Goal: Task Accomplishment & Management: Complete application form

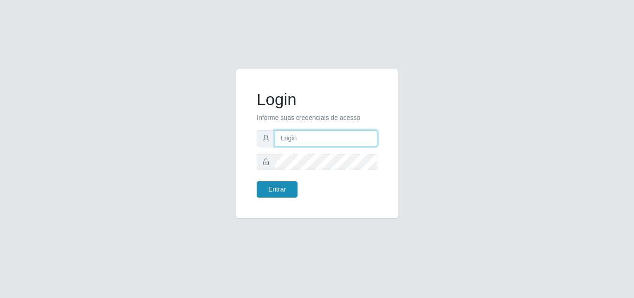
type input "[EMAIL_ADDRESS][DOMAIN_NAME]"
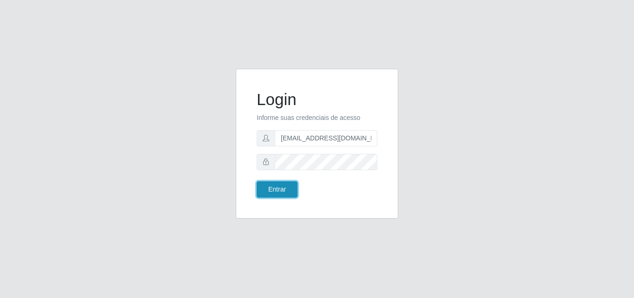
click at [277, 193] on button "Entrar" at bounding box center [277, 189] width 41 height 16
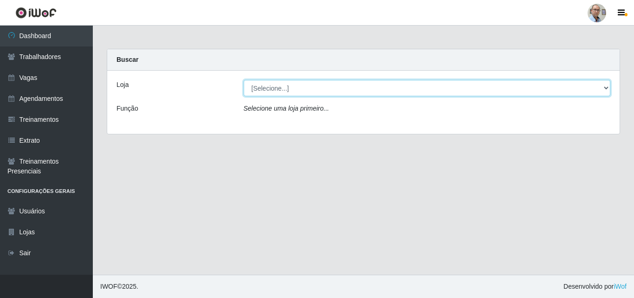
click at [290, 91] on select "[Selecione...] Mar Vermelho - Loja 04" at bounding box center [427, 88] width 367 height 16
select select "251"
click at [244, 80] on select "[Selecione...] Mar Vermelho - Loja 04" at bounding box center [427, 88] width 367 height 16
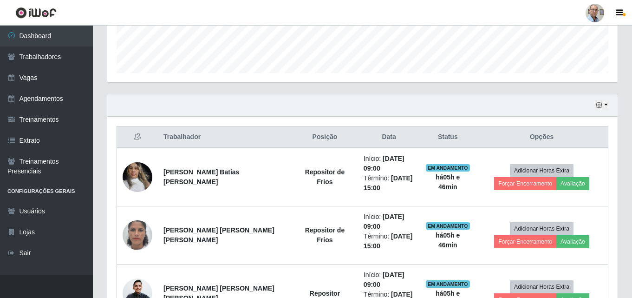
scroll to position [279, 0]
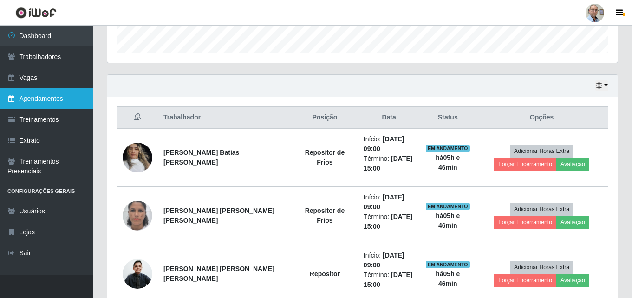
click at [52, 98] on link "Agendamentos" at bounding box center [46, 98] width 93 height 21
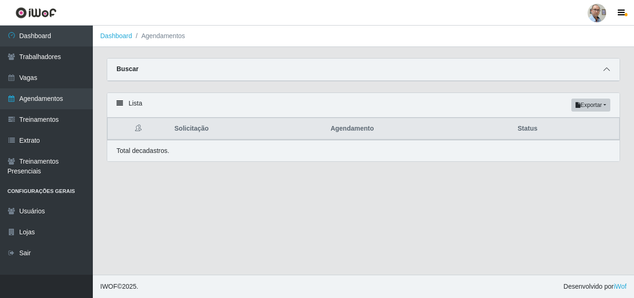
click at [608, 70] on icon at bounding box center [607, 69] width 7 height 7
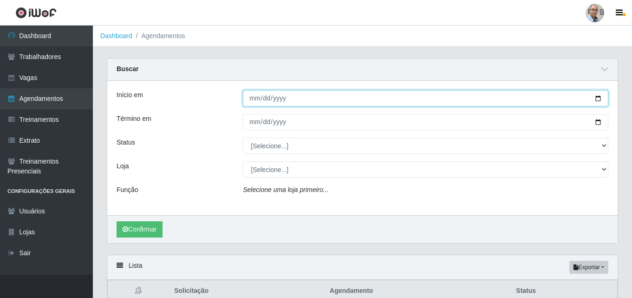
click at [600, 98] on input "Início em" at bounding box center [426, 98] width 366 height 16
type input "2025-10-02"
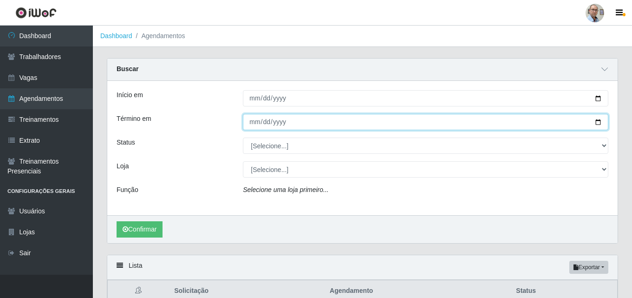
drag, startPoint x: 597, startPoint y: 121, endPoint x: 548, endPoint y: 128, distance: 49.7
click at [597, 121] on input "Término em" at bounding box center [426, 122] width 366 height 16
type input "2025-10-02"
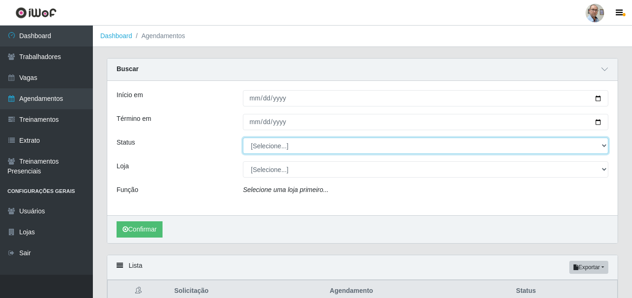
drag, startPoint x: 580, startPoint y: 144, endPoint x: 573, endPoint y: 144, distance: 7.0
click at [580, 144] on select "[Selecione...] AGENDADO AGUARDANDO LIBERAR EM ANDAMENTO EM REVISÃO FINALIZADO C…" at bounding box center [426, 145] width 366 height 16
select select "EM ANDAMENTO"
click at [243, 138] on select "[Selecione...] AGENDADO AGUARDANDO LIBERAR EM ANDAMENTO EM REVISÃO FINALIZADO C…" at bounding box center [426, 145] width 366 height 16
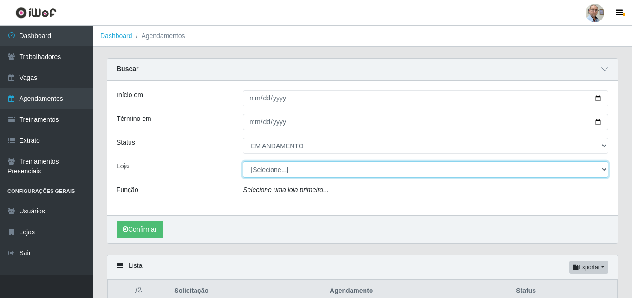
click at [397, 171] on select "[Selecione...] Mar Vermelho - Loja 04" at bounding box center [426, 169] width 366 height 16
click at [243, 162] on select "[Selecione...] Mar Vermelho - Loja 04" at bounding box center [426, 169] width 366 height 16
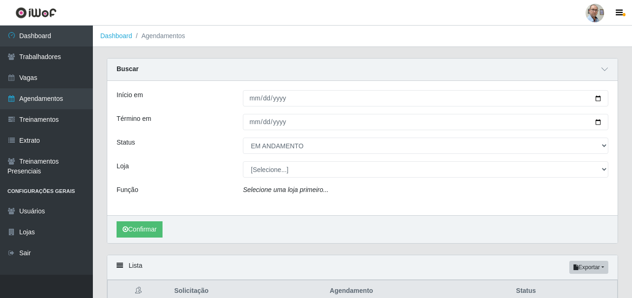
click at [336, 181] on div "Início em 2025-10-02 Término em 2025-10-02 Status [Selecione...] AGENDADO AGUAR…" at bounding box center [362, 148] width 510 height 134
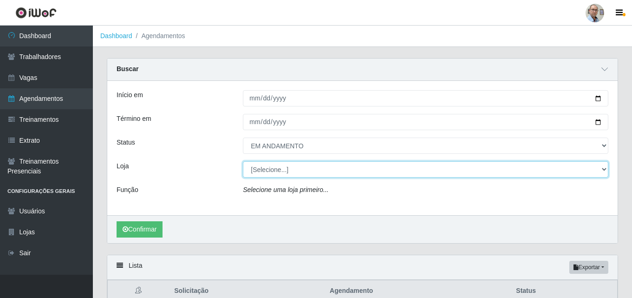
click at [338, 169] on select "[Selecione...] Mar Vermelho - Loja 04" at bounding box center [426, 169] width 366 height 16
select select "251"
click at [243, 162] on select "[Selecione...] Mar Vermelho - Loja 04" at bounding box center [426, 169] width 366 height 16
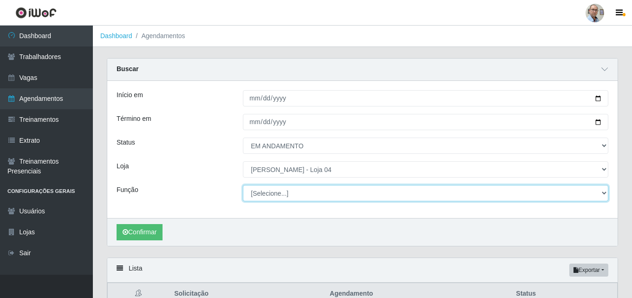
drag, startPoint x: 504, startPoint y: 196, endPoint x: 495, endPoint y: 200, distance: 10.0
click at [504, 196] on select "[Selecione...] ASG ASG + ASG ++ Auxiliar de Depósito Auxiliar de Depósito + Aux…" at bounding box center [426, 193] width 366 height 16
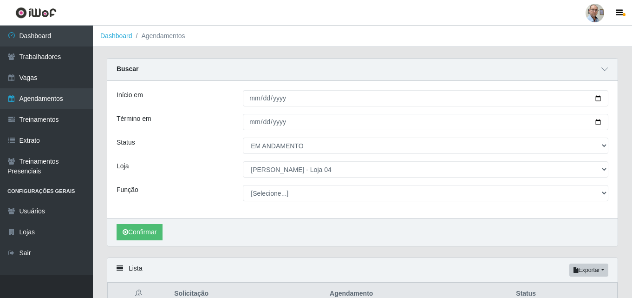
click at [353, 219] on div "Confirmar" at bounding box center [362, 232] width 510 height 28
click at [139, 239] on button "Confirmar" at bounding box center [140, 232] width 46 height 16
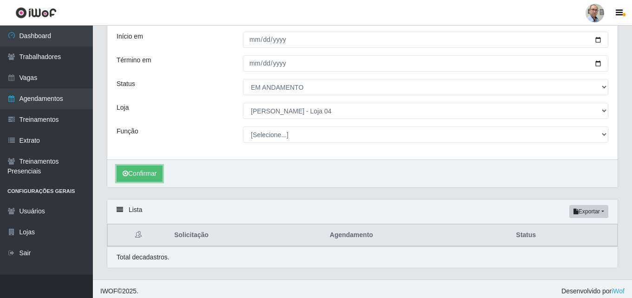
scroll to position [64, 0]
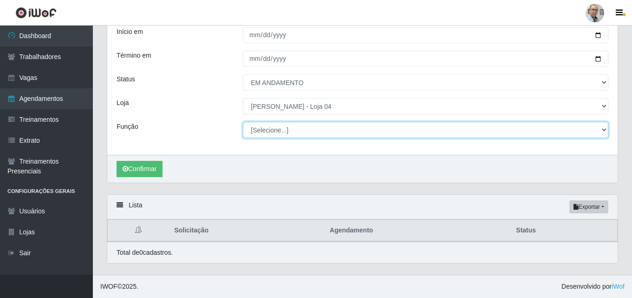
click at [362, 134] on select "[Selecione...] ASG ASG + ASG ++ Auxiliar de Depósito Auxiliar de Depósito + Aux…" at bounding box center [426, 130] width 366 height 16
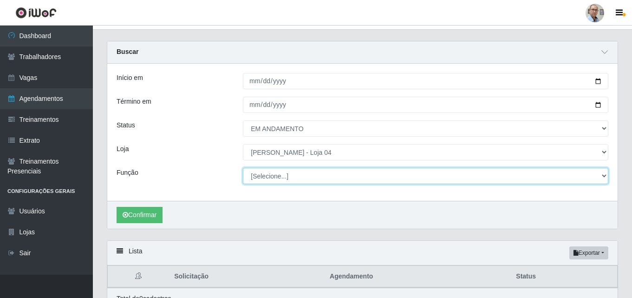
click at [309, 175] on select "[Selecione...] ASG ASG + ASG ++ Auxiliar de Depósito Auxiliar de Depósito + Aux…" at bounding box center [426, 176] width 366 height 16
select select "22"
click at [243, 168] on select "[Selecione...] ASG ASG + ASG ++ Auxiliar de Depósito Auxiliar de Depósito + Aux…" at bounding box center [426, 176] width 366 height 16
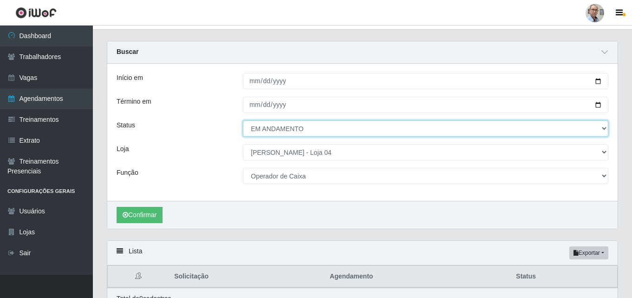
click at [307, 126] on select "[Selecione...] AGENDADO AGUARDANDO LIBERAR EM ANDAMENTO EM REVISÃO FINALIZADO C…" at bounding box center [426, 128] width 366 height 16
select select "EM REVISÃO"
click at [243, 121] on select "[Selecione...] AGENDADO AGUARDANDO LIBERAR EM ANDAMENTO EM REVISÃO FINALIZADO C…" at bounding box center [426, 128] width 366 height 16
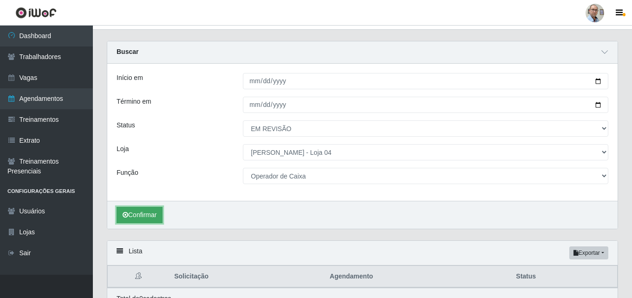
click at [157, 214] on button "Confirmar" at bounding box center [140, 215] width 46 height 16
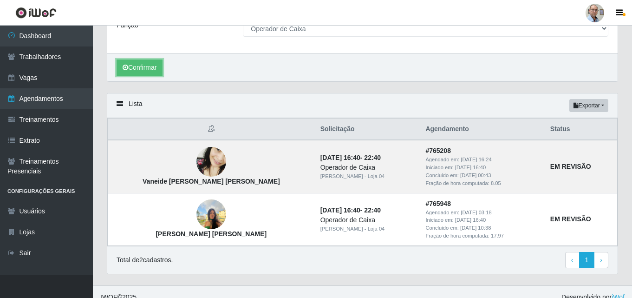
scroll to position [176, 0]
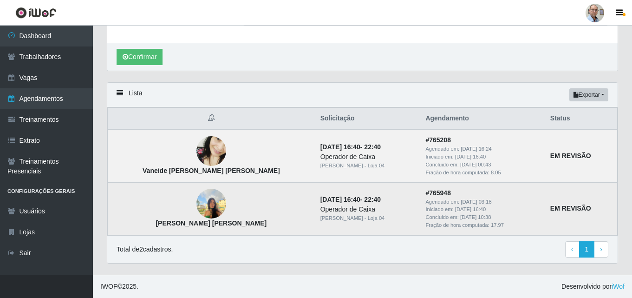
click at [199, 198] on img at bounding box center [211, 203] width 30 height 39
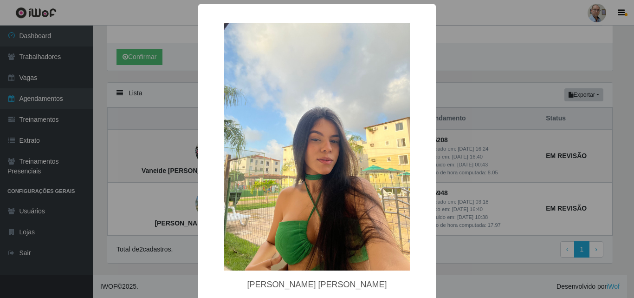
click at [184, 197] on div "× Sabrina Viviane de sena Araújo OK Cancel" at bounding box center [317, 149] width 634 height 298
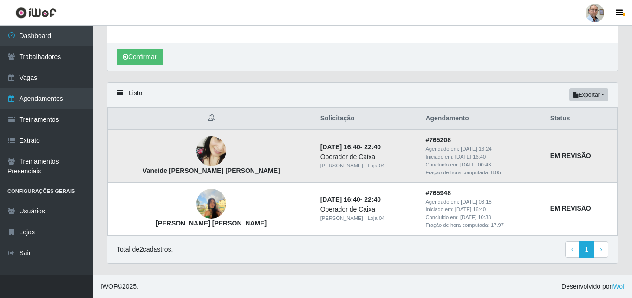
click at [196, 158] on img at bounding box center [211, 151] width 30 height 65
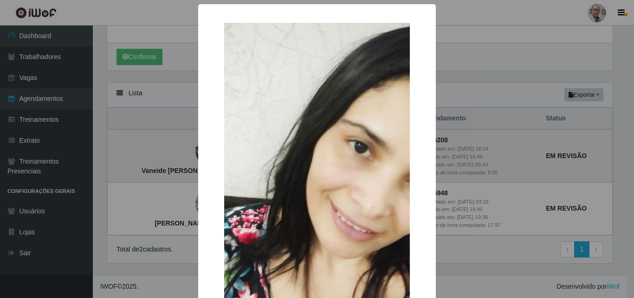
click at [198, 158] on div "× Vaneide Maria de Oliveira Neto OK Cancel" at bounding box center [317, 246] width 238 height 485
click at [192, 160] on div "× Vaneide Maria de Oliveira Neto OK Cancel" at bounding box center [317, 149] width 634 height 298
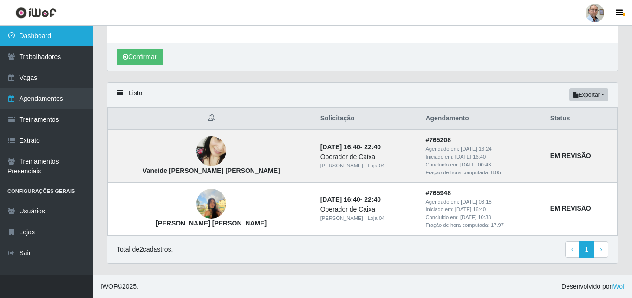
click at [51, 34] on link "Dashboard" at bounding box center [46, 36] width 93 height 21
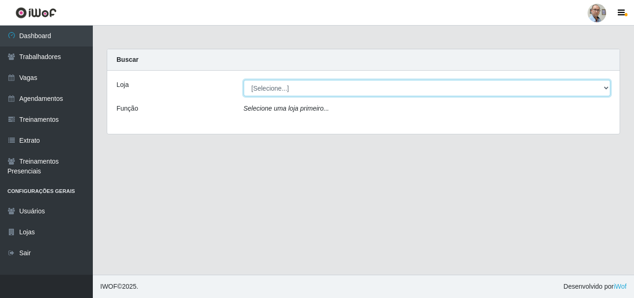
click at [605, 91] on select "[Selecione...] Mar Vermelho - Loja 04" at bounding box center [427, 88] width 367 height 16
select select "251"
click at [244, 80] on select "[Selecione...] Mar Vermelho - Loja 04" at bounding box center [427, 88] width 367 height 16
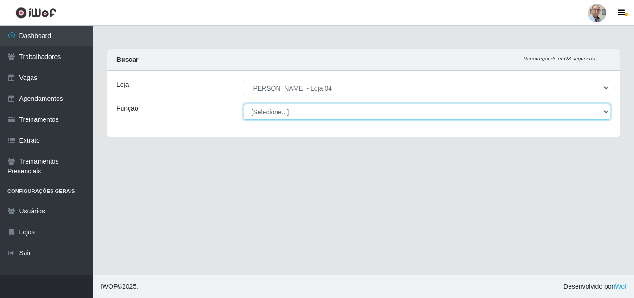
click at [339, 116] on select "[Selecione...] ASG ASG + ASG ++ Auxiliar de Depósito Auxiliar de Depósito + Aux…" at bounding box center [427, 112] width 367 height 16
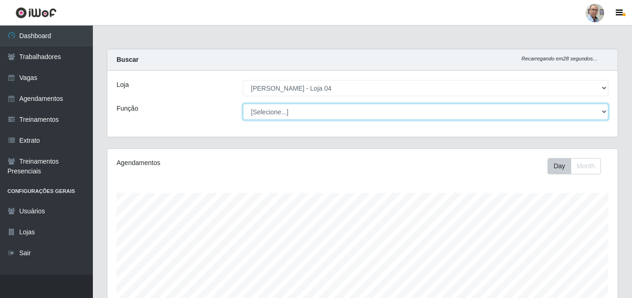
scroll to position [193, 510]
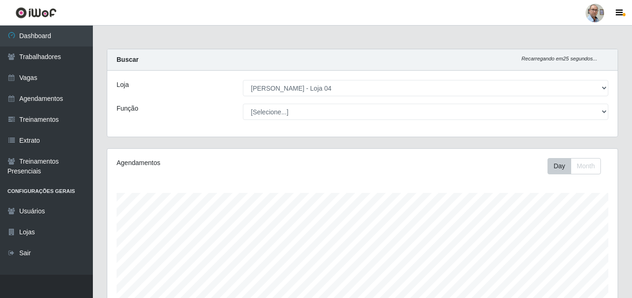
click at [209, 122] on div "Loja [Selecione...] Mar Vermelho - Loja 04 Função [Selecione...] ASG ASG + ASG …" at bounding box center [362, 104] width 510 height 66
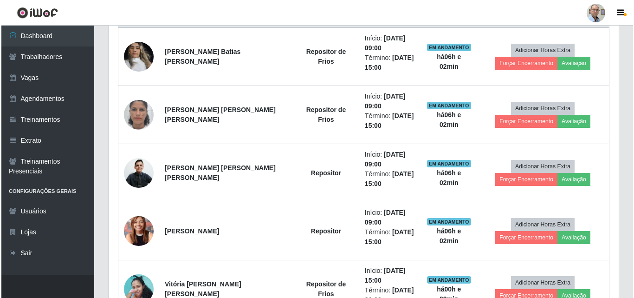
scroll to position [418, 0]
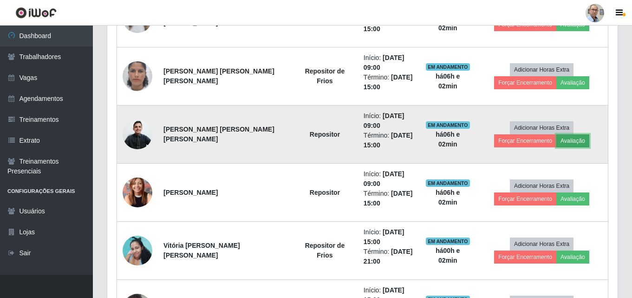
click at [568, 137] on button "Avaliação" at bounding box center [572, 140] width 33 height 13
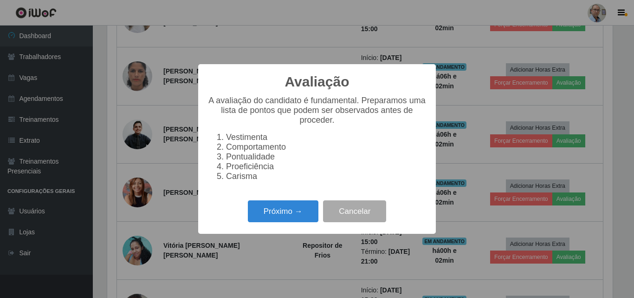
scroll to position [193, 506]
click at [268, 212] on button "Próximo →" at bounding box center [283, 211] width 71 height 22
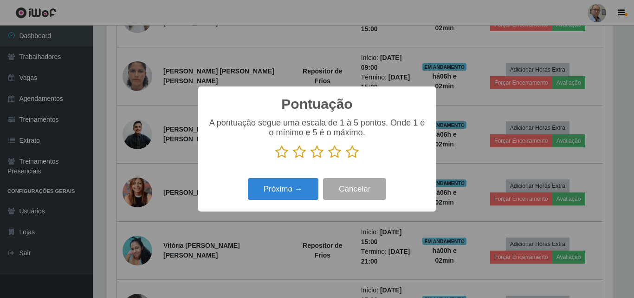
drag, startPoint x: 333, startPoint y: 154, endPoint x: 331, endPoint y: 159, distance: 5.4
click at [332, 157] on icon at bounding box center [334, 152] width 13 height 14
click at [328, 159] on input "radio" at bounding box center [328, 159] width 0 height 0
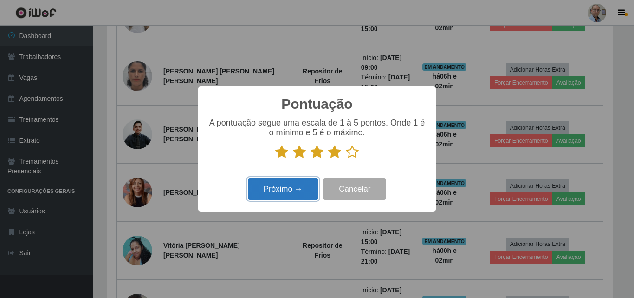
click at [270, 194] on button "Próximo →" at bounding box center [283, 189] width 71 height 22
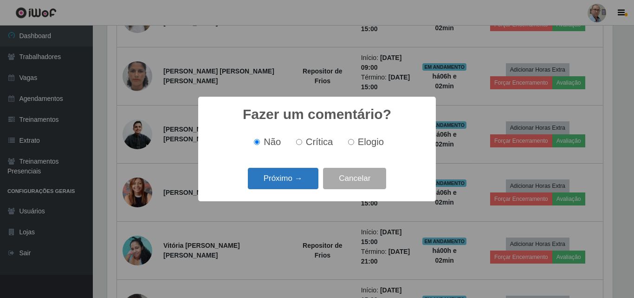
click at [282, 175] on button "Próximo →" at bounding box center [283, 179] width 71 height 22
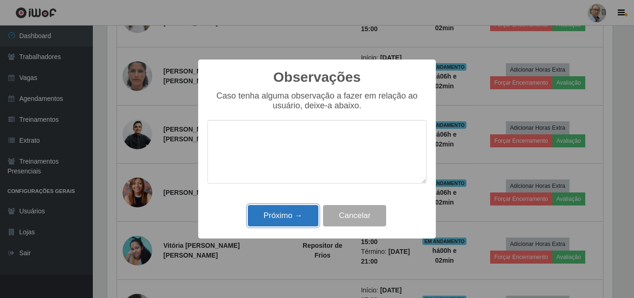
drag, startPoint x: 274, startPoint y: 210, endPoint x: 274, endPoint y: 219, distance: 8.4
click at [274, 218] on button "Próximo →" at bounding box center [283, 216] width 71 height 22
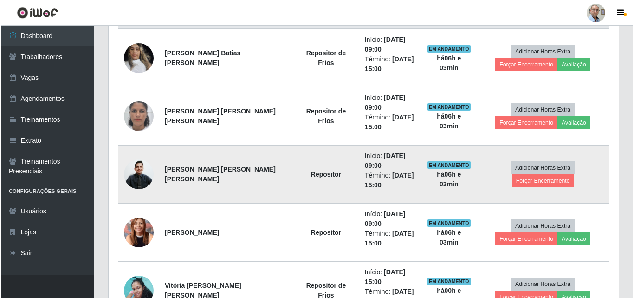
scroll to position [325, 0]
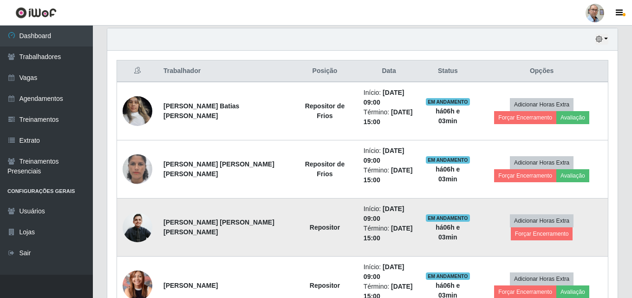
click at [551, 242] on td "Adicionar Horas Extra Forçar Encerramento" at bounding box center [542, 227] width 132 height 58
click at [533, 239] on button "Forçar Encerramento" at bounding box center [542, 233] width 62 height 13
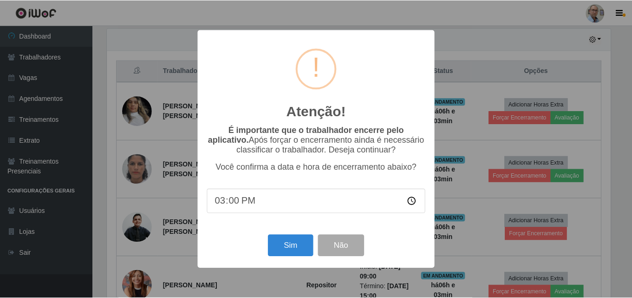
scroll to position [193, 506]
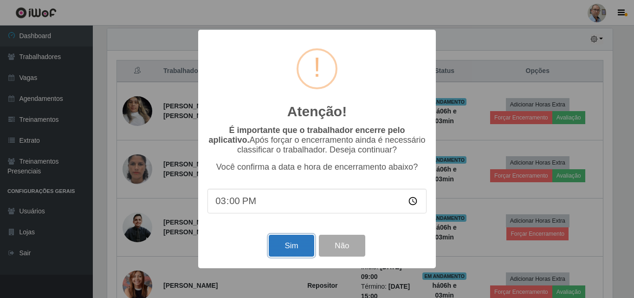
click at [286, 253] on button "Sim" at bounding box center [291, 246] width 45 height 22
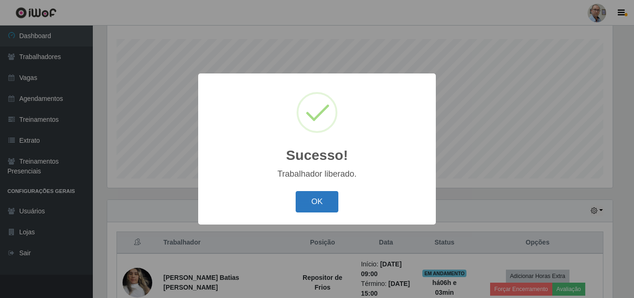
click at [329, 206] on button "OK" at bounding box center [317, 202] width 43 height 22
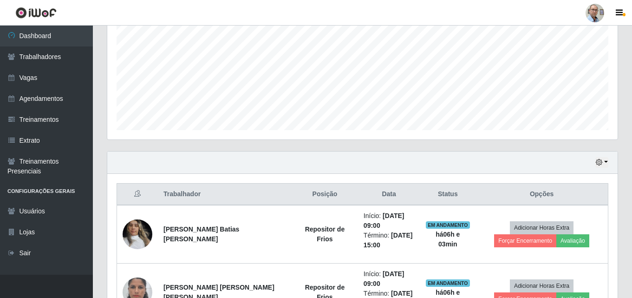
scroll to position [247, 0]
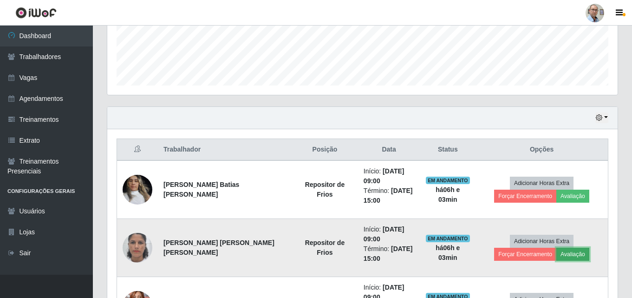
click at [580, 257] on button "Avaliação" at bounding box center [572, 254] width 33 height 13
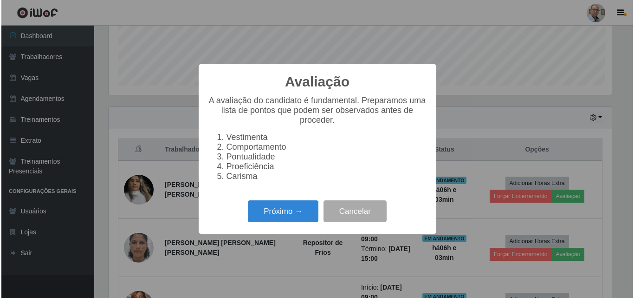
scroll to position [193, 506]
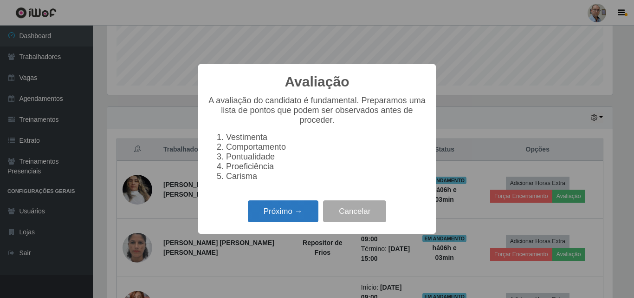
click at [304, 218] on button "Próximo →" at bounding box center [283, 211] width 71 height 22
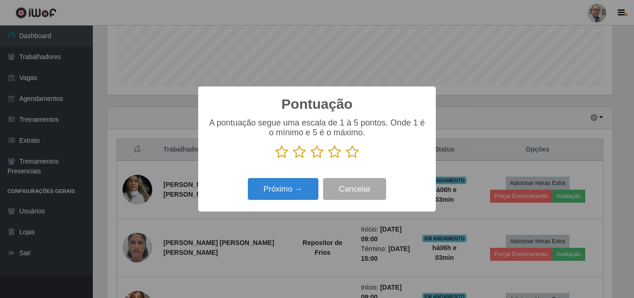
click at [356, 154] on icon at bounding box center [352, 152] width 13 height 14
click at [346, 159] on input "radio" at bounding box center [346, 159] width 0 height 0
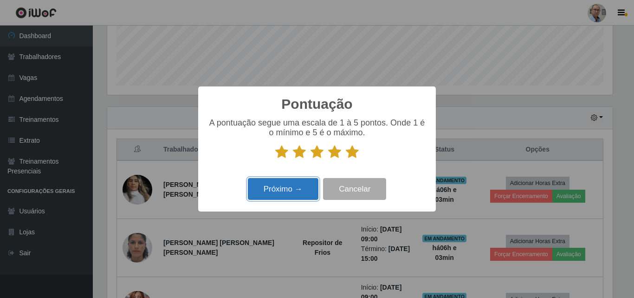
click at [301, 185] on button "Próximo →" at bounding box center [283, 189] width 71 height 22
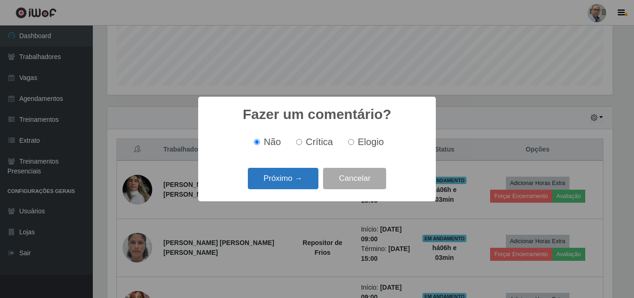
click at [299, 182] on button "Próximo →" at bounding box center [283, 179] width 71 height 22
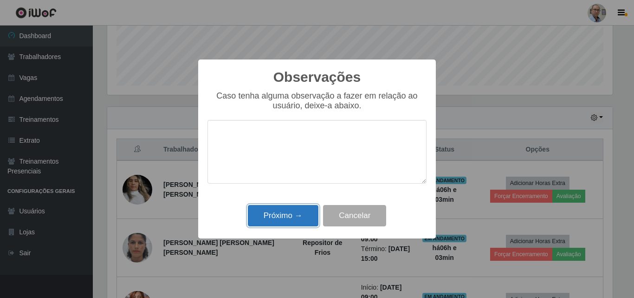
click at [282, 214] on button "Próximo →" at bounding box center [283, 216] width 71 height 22
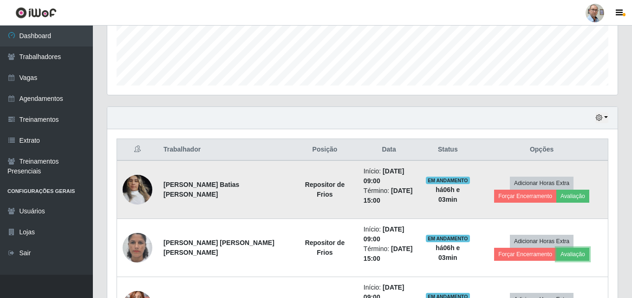
scroll to position [293, 0]
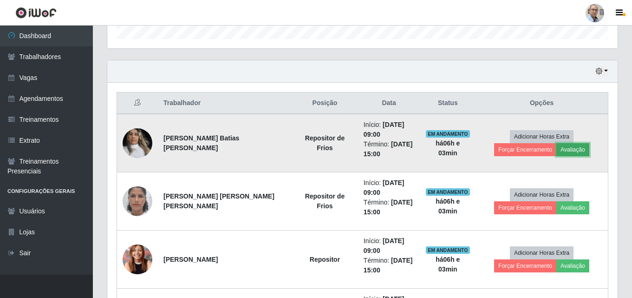
click at [575, 145] on button "Avaliação" at bounding box center [572, 149] width 33 height 13
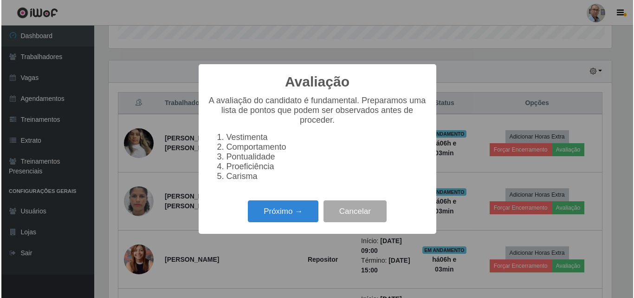
scroll to position [193, 506]
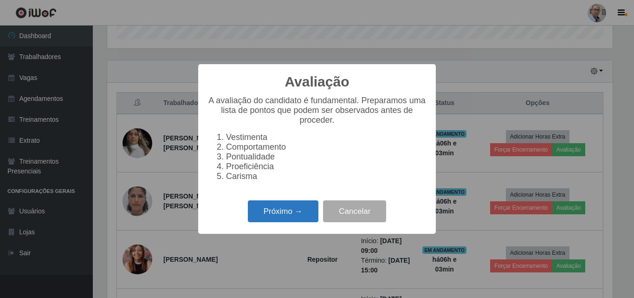
click at [284, 219] on button "Próximo →" at bounding box center [283, 211] width 71 height 22
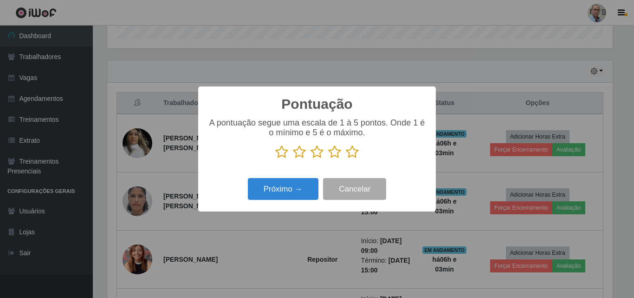
click at [357, 152] on icon at bounding box center [352, 152] width 13 height 14
click at [346, 159] on input "radio" at bounding box center [346, 159] width 0 height 0
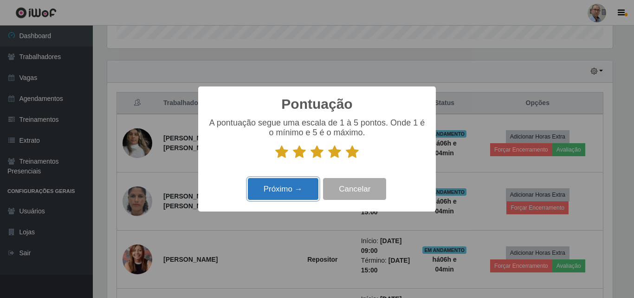
click at [300, 186] on button "Próximo →" at bounding box center [283, 189] width 71 height 22
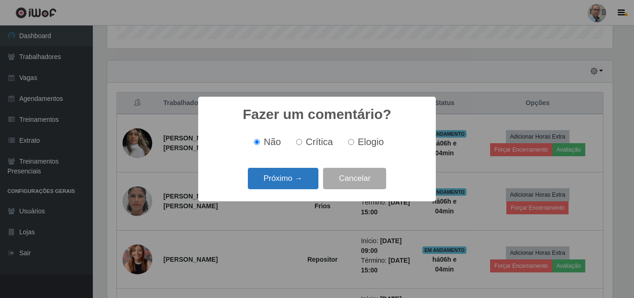
click at [297, 181] on button "Próximo →" at bounding box center [283, 179] width 71 height 22
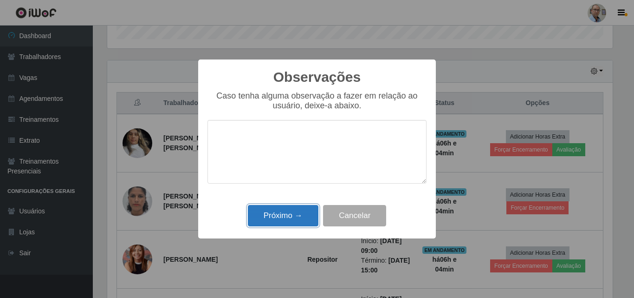
click at [279, 209] on button "Próximo →" at bounding box center [283, 216] width 71 height 22
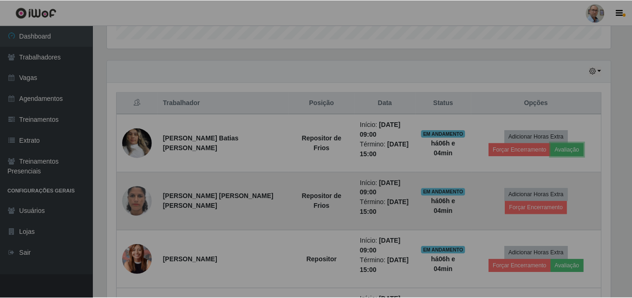
scroll to position [193, 510]
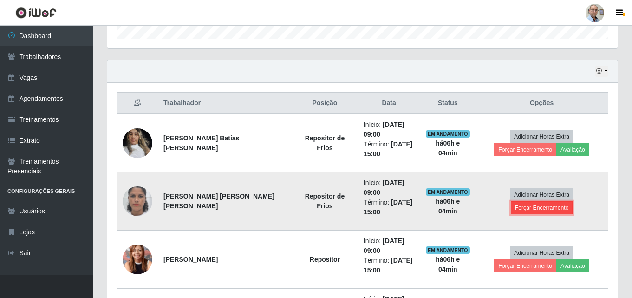
click at [533, 206] on button "Forçar Encerramento" at bounding box center [542, 207] width 62 height 13
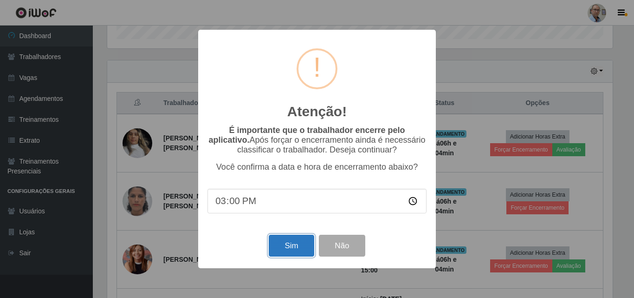
click at [300, 246] on button "Sim" at bounding box center [291, 246] width 45 height 22
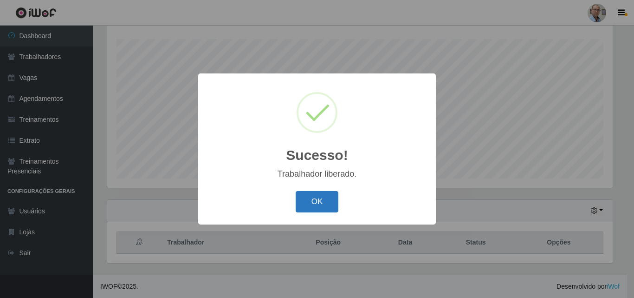
click at [336, 205] on button "OK" at bounding box center [317, 202] width 43 height 22
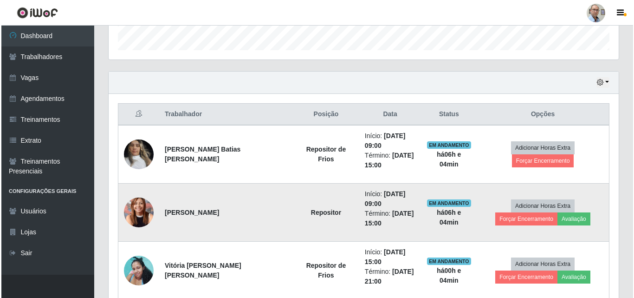
scroll to position [293, 0]
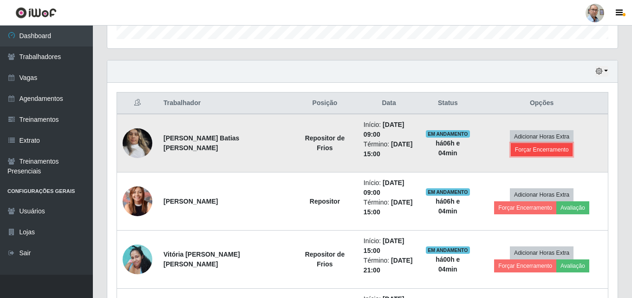
click at [535, 150] on button "Forçar Encerramento" at bounding box center [542, 149] width 62 height 13
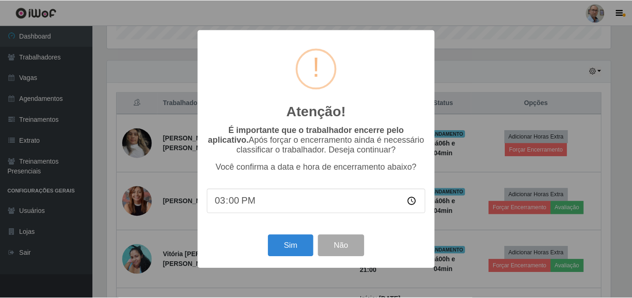
scroll to position [193, 506]
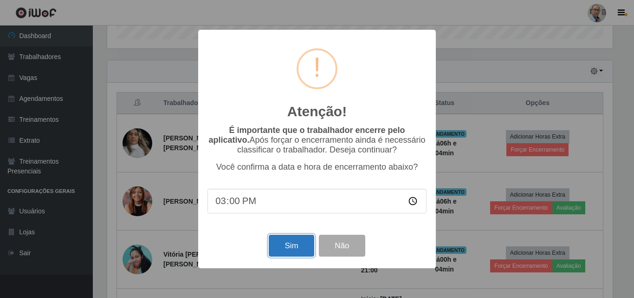
click at [300, 239] on button "Sim" at bounding box center [291, 246] width 45 height 22
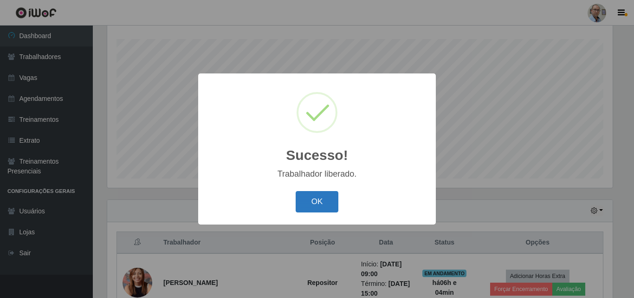
click at [329, 207] on button "OK" at bounding box center [317, 202] width 43 height 22
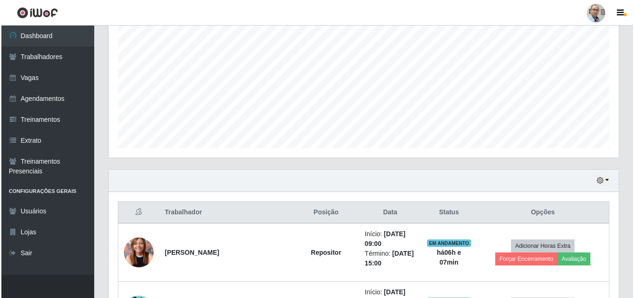
scroll to position [200, 0]
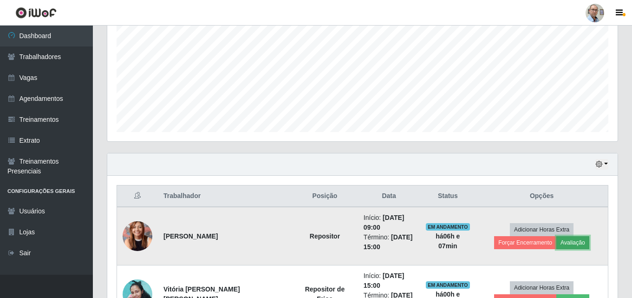
click at [563, 236] on button "Avaliação" at bounding box center [572, 242] width 33 height 13
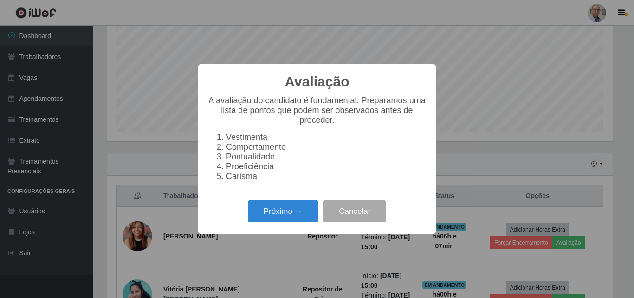
scroll to position [193, 506]
click at [281, 215] on button "Próximo →" at bounding box center [283, 211] width 71 height 22
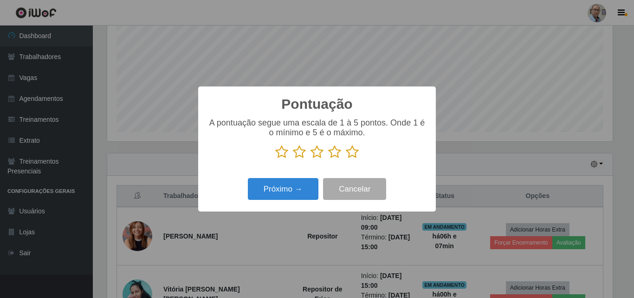
scroll to position [464245, 463932]
click at [355, 155] on icon at bounding box center [352, 152] width 13 height 14
click at [346, 159] on input "radio" at bounding box center [346, 159] width 0 height 0
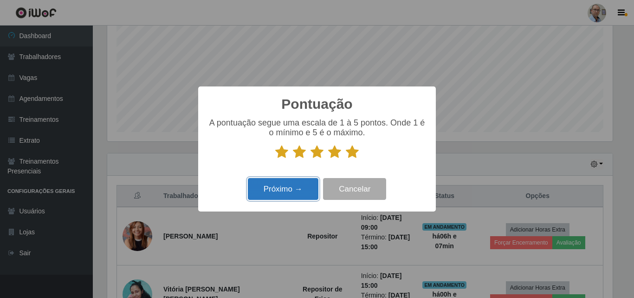
click at [270, 195] on button "Próximo →" at bounding box center [283, 189] width 71 height 22
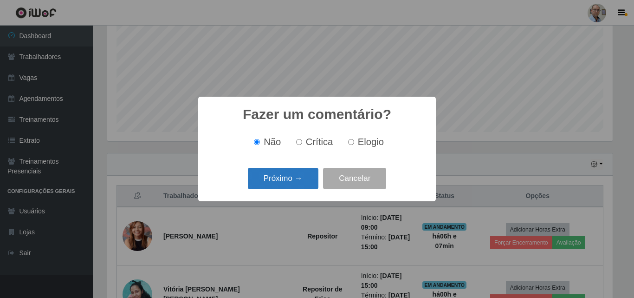
click at [297, 179] on button "Próximo →" at bounding box center [283, 179] width 71 height 22
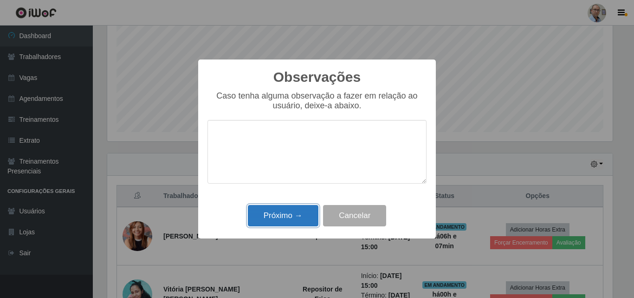
click at [294, 210] on button "Próximo →" at bounding box center [283, 216] width 71 height 22
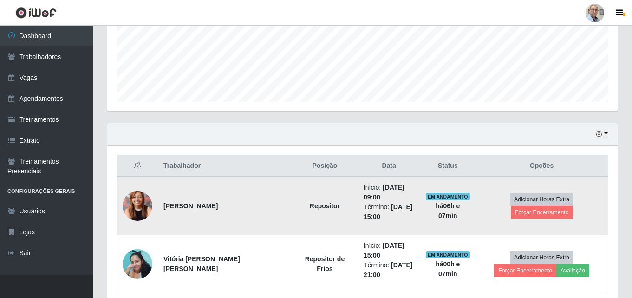
scroll to position [247, 0]
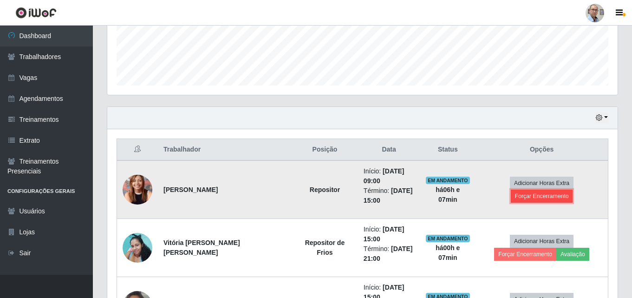
click at [562, 195] on button "Forçar Encerramento" at bounding box center [542, 195] width 62 height 13
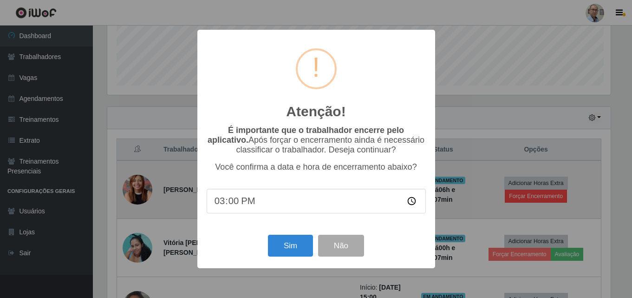
scroll to position [193, 506]
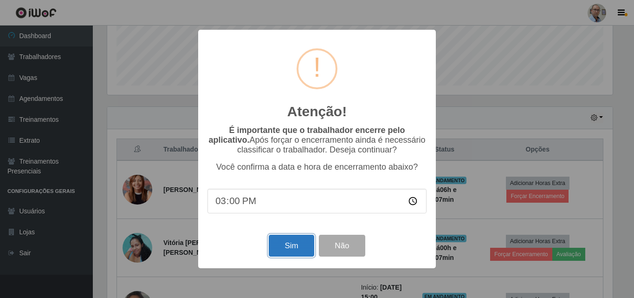
click at [294, 246] on button "Sim" at bounding box center [291, 246] width 45 height 22
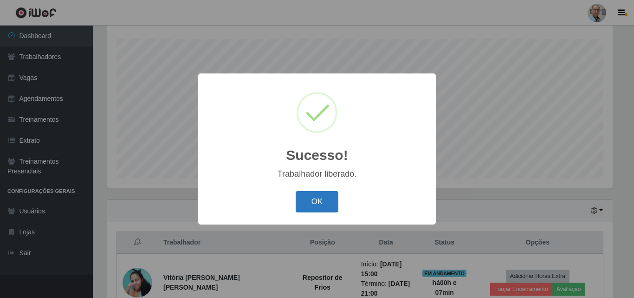
click at [321, 200] on button "OK" at bounding box center [317, 202] width 43 height 22
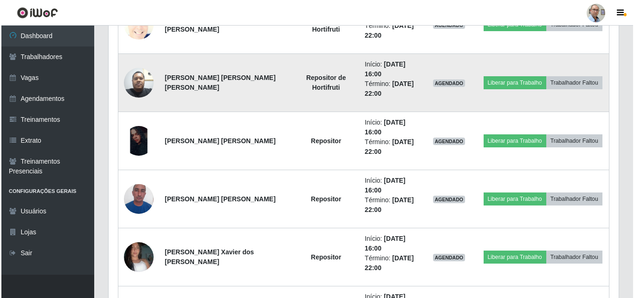
scroll to position [602, 0]
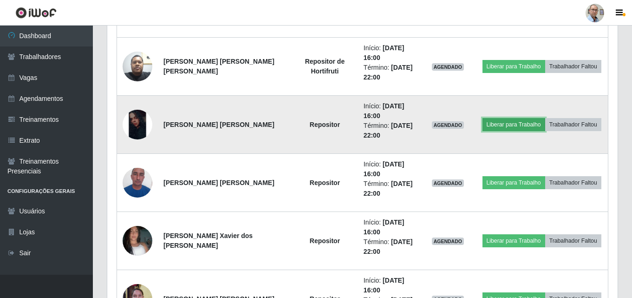
click at [505, 124] on button "Liberar para Trabalho" at bounding box center [514, 124] width 63 height 13
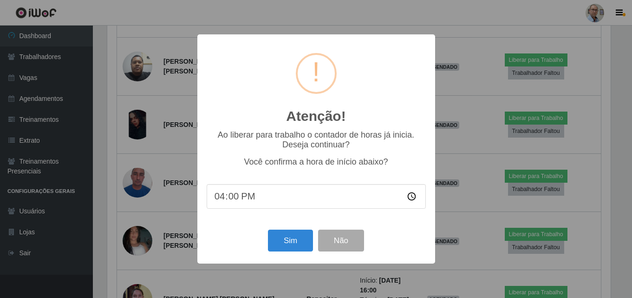
scroll to position [193, 506]
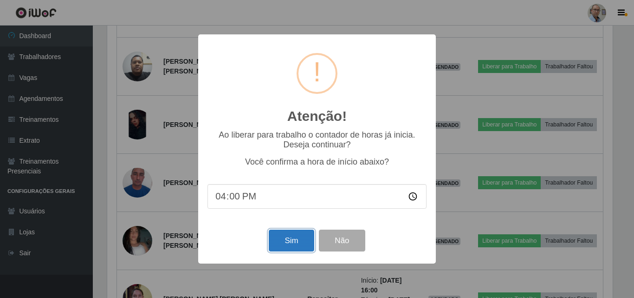
click at [298, 241] on button "Sim" at bounding box center [291, 240] width 45 height 22
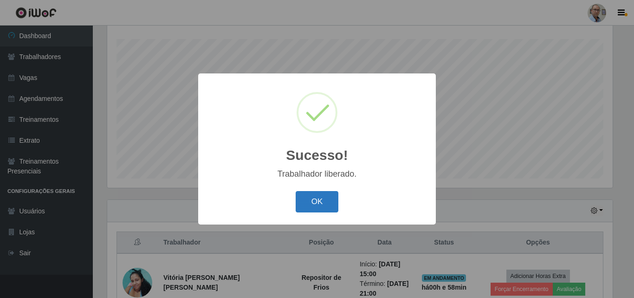
click at [308, 202] on button "OK" at bounding box center [317, 202] width 43 height 22
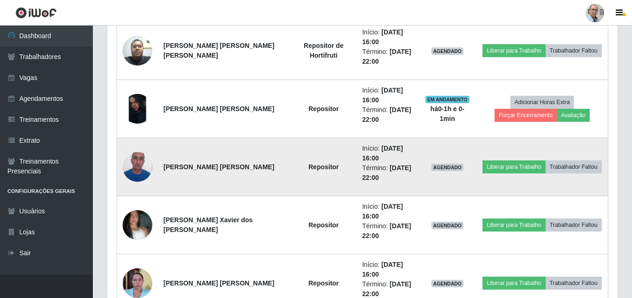
scroll to position [618, 0]
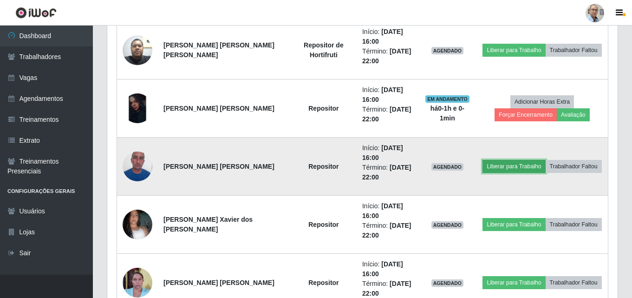
click at [503, 166] on button "Liberar para Trabalho" at bounding box center [514, 166] width 63 height 13
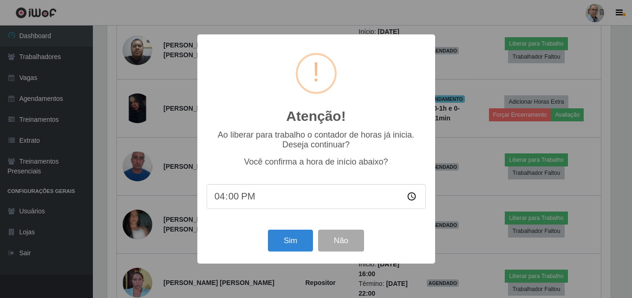
scroll to position [193, 506]
click at [291, 234] on button "Sim" at bounding box center [291, 240] width 45 height 22
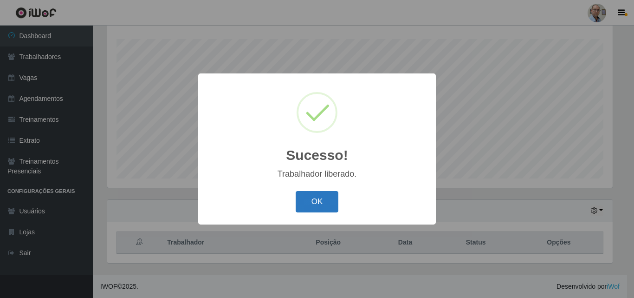
click at [310, 200] on button "OK" at bounding box center [317, 202] width 43 height 22
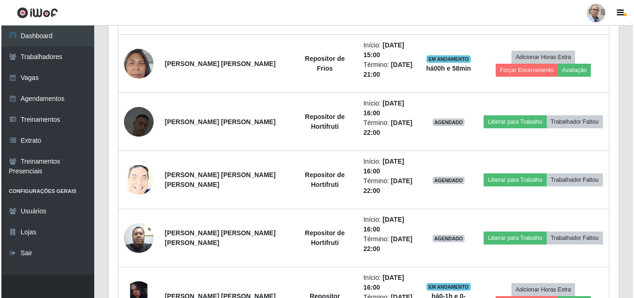
scroll to position [432, 0]
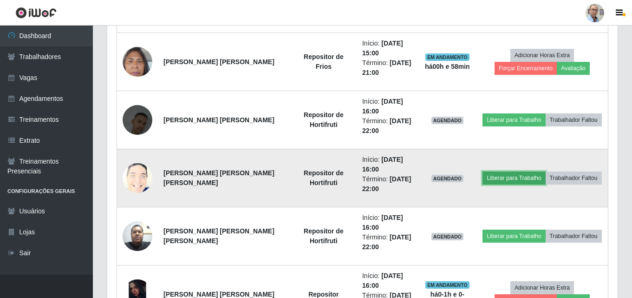
click at [509, 183] on button "Liberar para Trabalho" at bounding box center [514, 177] width 63 height 13
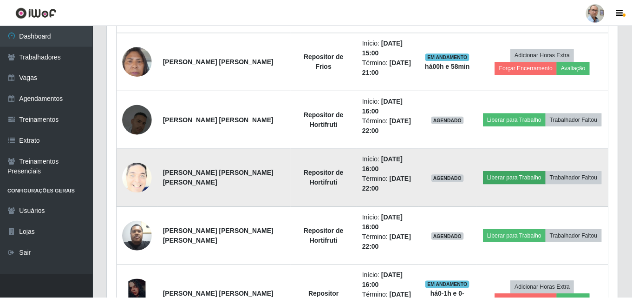
scroll to position [193, 506]
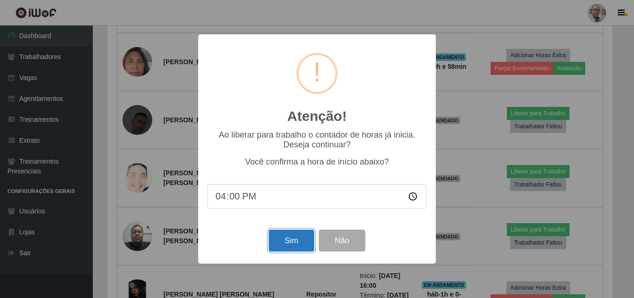
click at [281, 243] on button "Sim" at bounding box center [291, 240] width 45 height 22
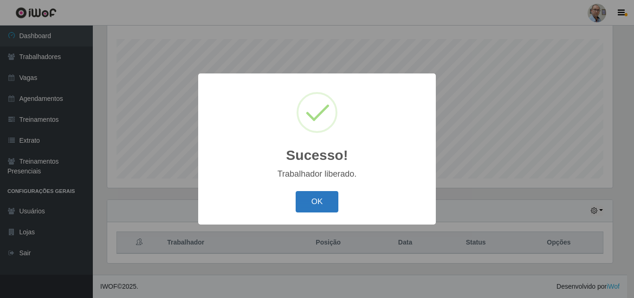
click at [317, 198] on button "OK" at bounding box center [317, 202] width 43 height 22
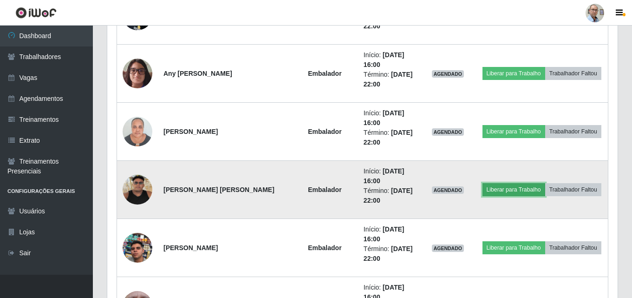
click at [517, 191] on button "Liberar para Trabalho" at bounding box center [514, 189] width 63 height 13
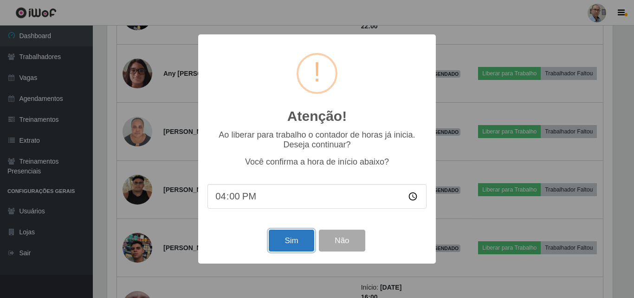
click at [289, 243] on button "Sim" at bounding box center [291, 240] width 45 height 22
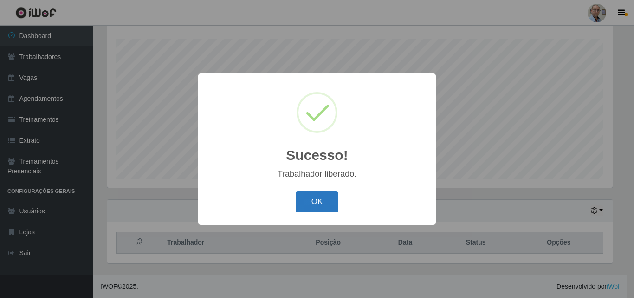
click at [323, 203] on button "OK" at bounding box center [317, 202] width 43 height 22
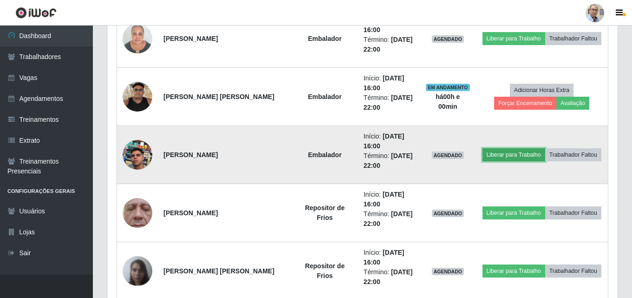
click at [503, 157] on button "Liberar para Trabalho" at bounding box center [514, 154] width 63 height 13
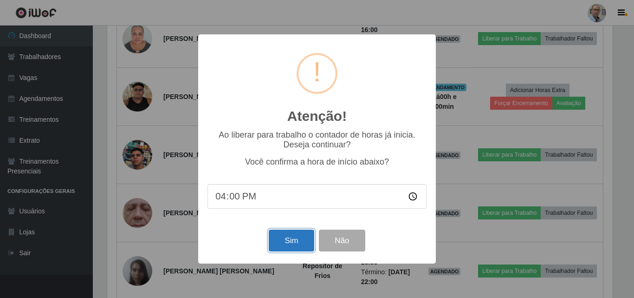
click at [295, 243] on button "Sim" at bounding box center [291, 240] width 45 height 22
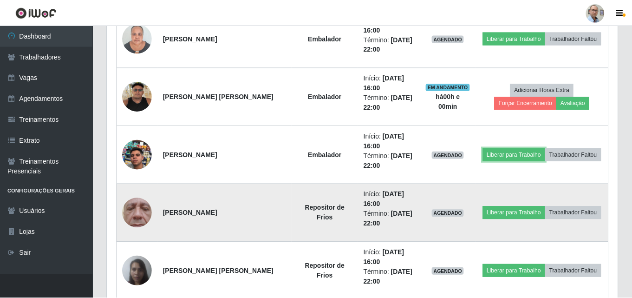
scroll to position [464245, 463928]
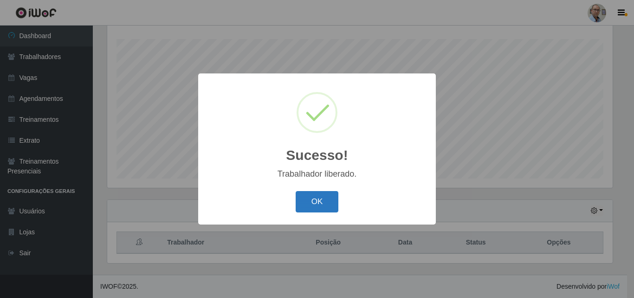
click at [319, 203] on button "OK" at bounding box center [317, 202] width 43 height 22
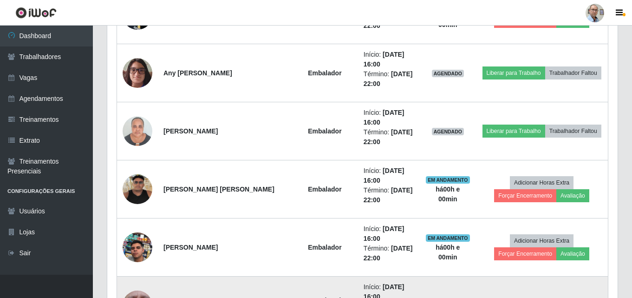
scroll to position [943, 0]
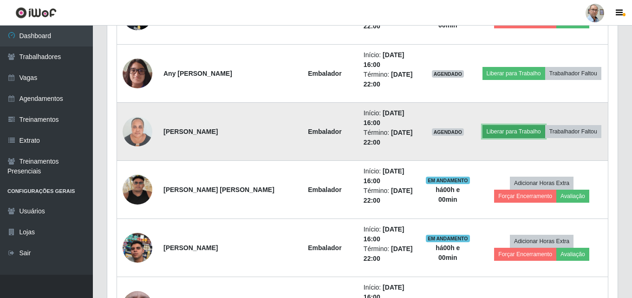
click at [506, 131] on button "Liberar para Trabalho" at bounding box center [514, 131] width 63 height 13
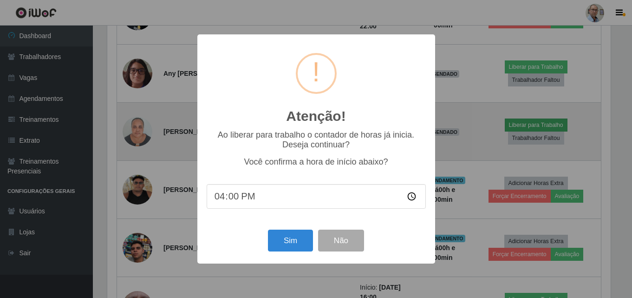
scroll to position [193, 506]
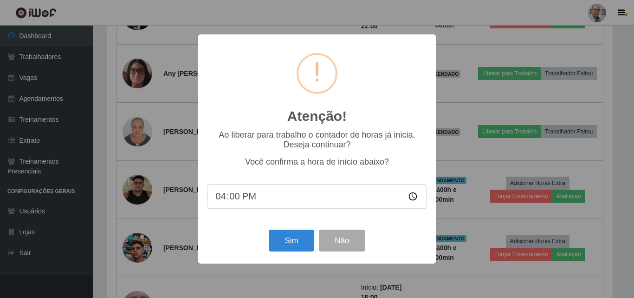
click at [298, 231] on div "Sim Não" at bounding box center [317, 240] width 219 height 26
click at [279, 249] on button "Sim" at bounding box center [291, 240] width 45 height 22
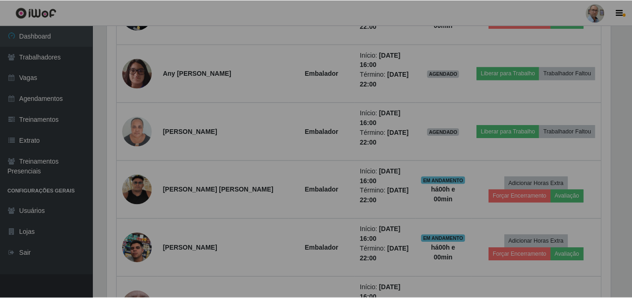
scroll to position [193, 510]
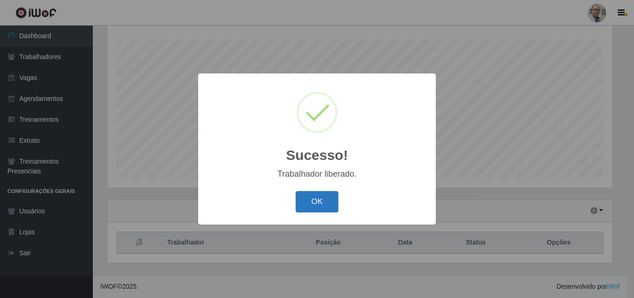
click at [305, 203] on button "OK" at bounding box center [317, 202] width 43 height 22
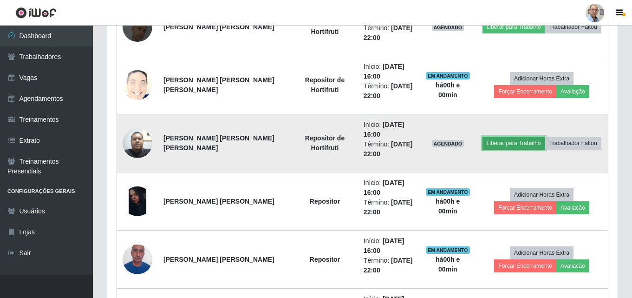
click at [512, 143] on button "Liberar para Trabalho" at bounding box center [514, 143] width 63 height 13
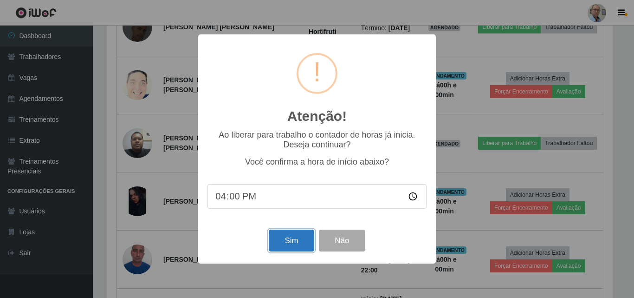
click at [294, 236] on button "Sim" at bounding box center [291, 240] width 45 height 22
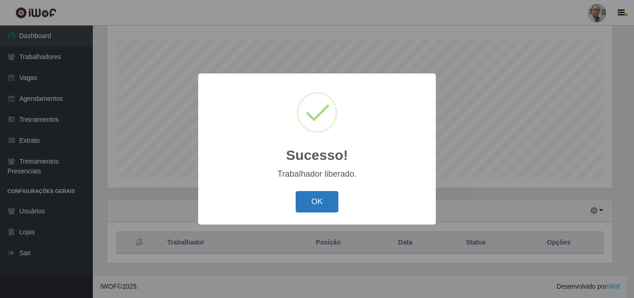
click at [324, 202] on button "OK" at bounding box center [317, 202] width 43 height 22
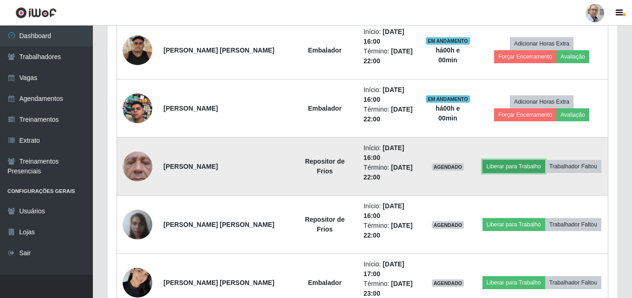
click at [513, 162] on button "Liberar para Trabalho" at bounding box center [514, 166] width 63 height 13
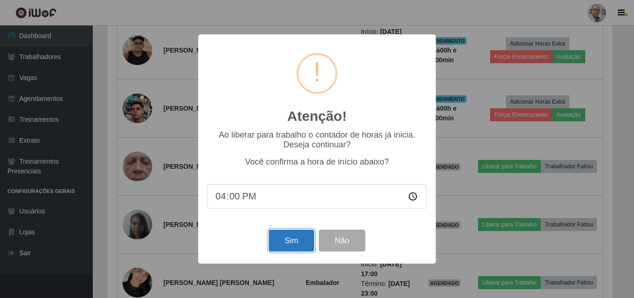
click at [287, 241] on button "Sim" at bounding box center [291, 240] width 45 height 22
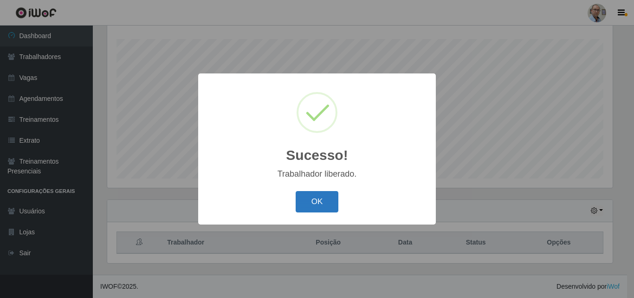
click at [314, 199] on button "OK" at bounding box center [317, 202] width 43 height 22
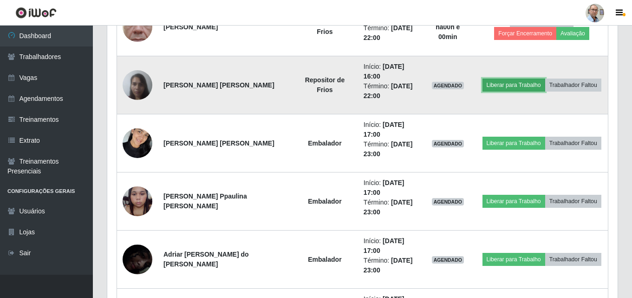
click at [511, 87] on button "Liberar para Trabalho" at bounding box center [514, 84] width 63 height 13
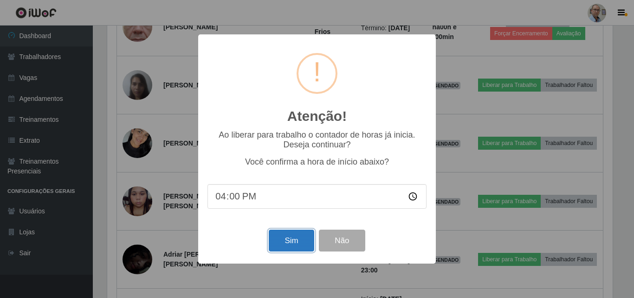
click at [293, 237] on button "Sim" at bounding box center [291, 240] width 45 height 22
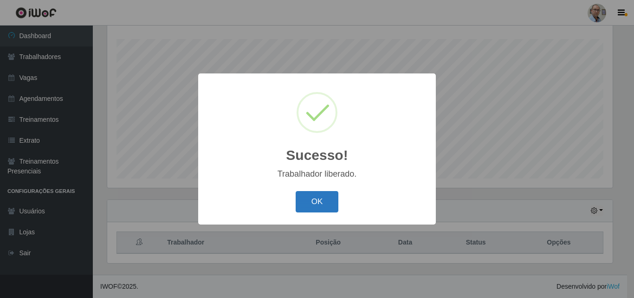
click at [309, 200] on button "OK" at bounding box center [317, 202] width 43 height 22
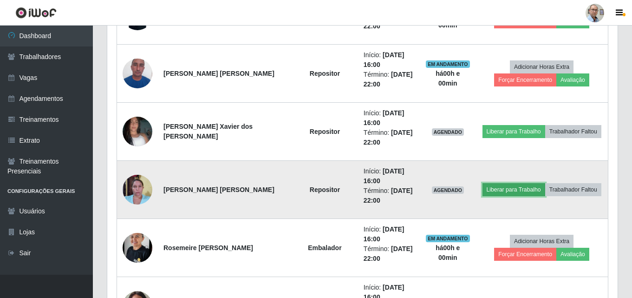
click at [508, 193] on button "Liberar para Trabalho" at bounding box center [514, 189] width 63 height 13
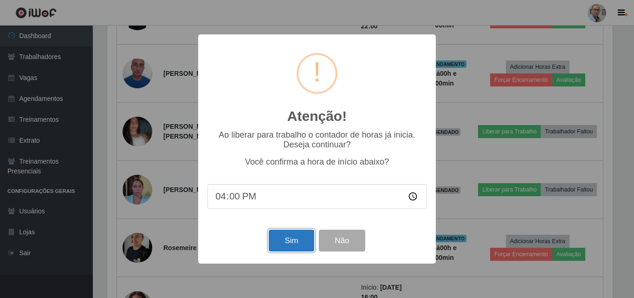
click at [287, 246] on button "Sim" at bounding box center [291, 240] width 45 height 22
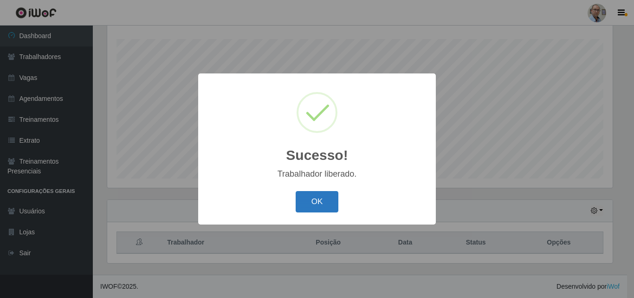
click at [310, 204] on button "OK" at bounding box center [317, 202] width 43 height 22
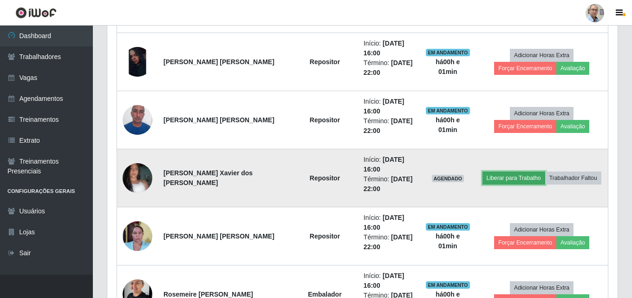
click at [507, 179] on button "Liberar para Trabalho" at bounding box center [514, 177] width 63 height 13
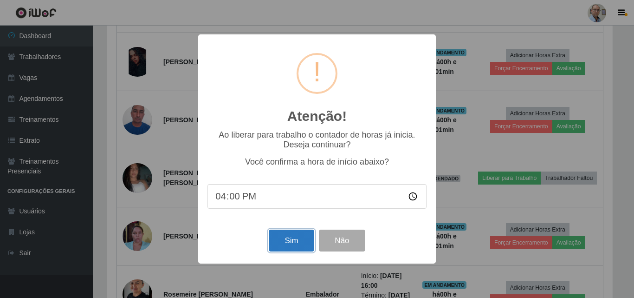
click at [295, 238] on button "Sim" at bounding box center [291, 240] width 45 height 22
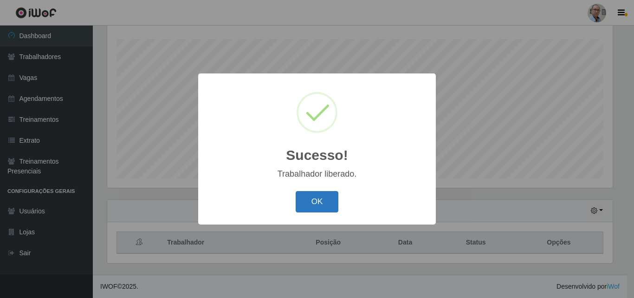
click at [320, 200] on button "OK" at bounding box center [317, 202] width 43 height 22
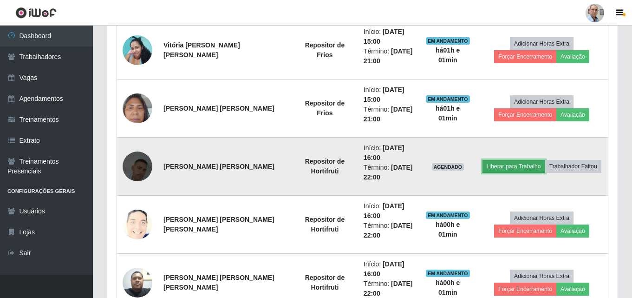
click at [503, 168] on button "Liberar para Trabalho" at bounding box center [514, 166] width 63 height 13
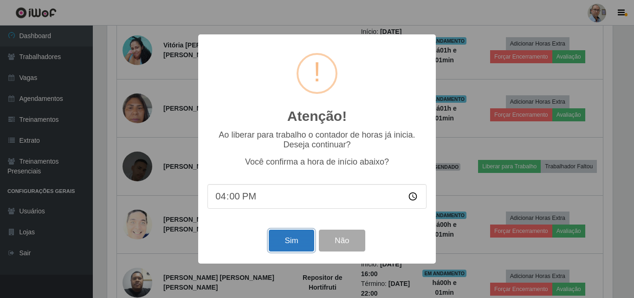
click at [288, 243] on button "Sim" at bounding box center [291, 240] width 45 height 22
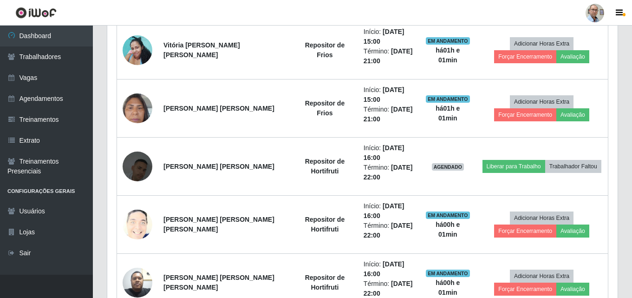
scroll to position [464245, 463932]
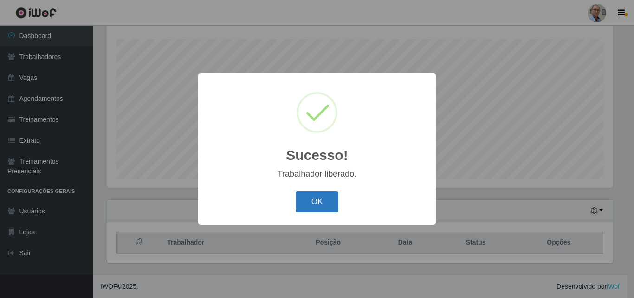
click at [307, 210] on button "OK" at bounding box center [317, 202] width 43 height 22
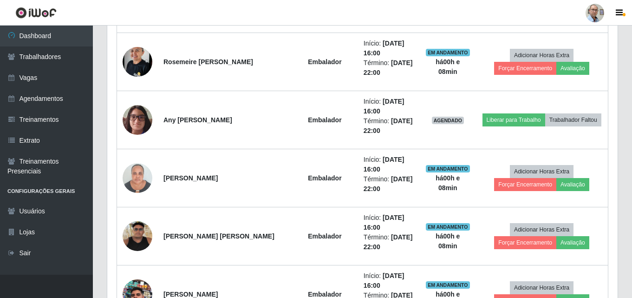
scroll to position [711, 0]
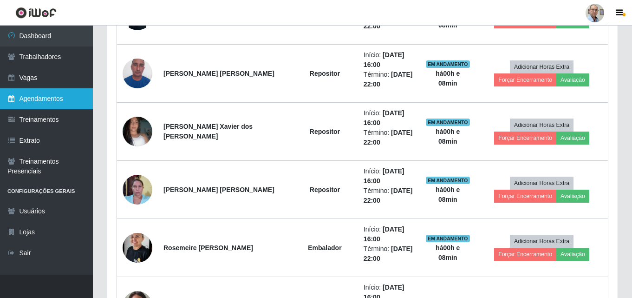
click at [37, 94] on link "Agendamentos" at bounding box center [46, 98] width 93 height 21
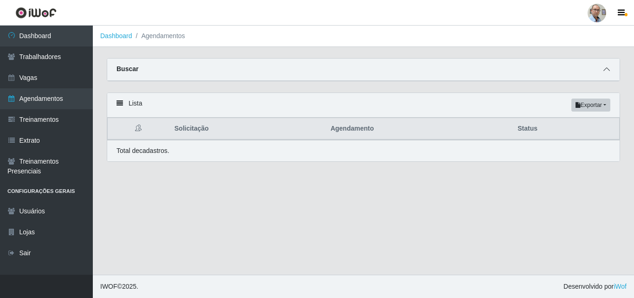
click at [605, 72] on icon at bounding box center [607, 69] width 7 height 7
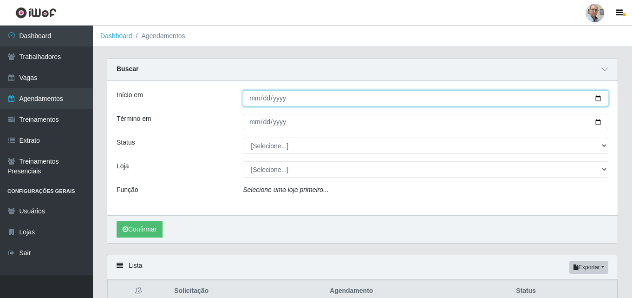
click at [605, 99] on input "Início em" at bounding box center [426, 98] width 366 height 16
click at [600, 99] on input "Início em" at bounding box center [426, 98] width 366 height 16
type input "2025-10-02"
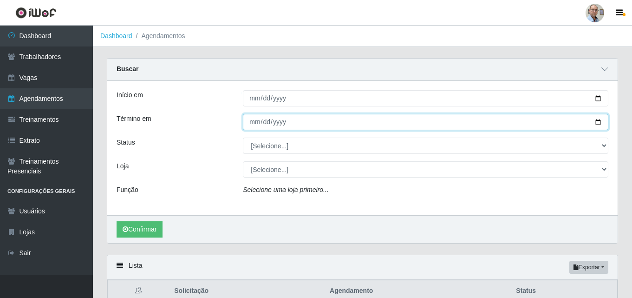
click at [598, 122] on input "Término em" at bounding box center [426, 122] width 366 height 16
type input "2025-10-01"
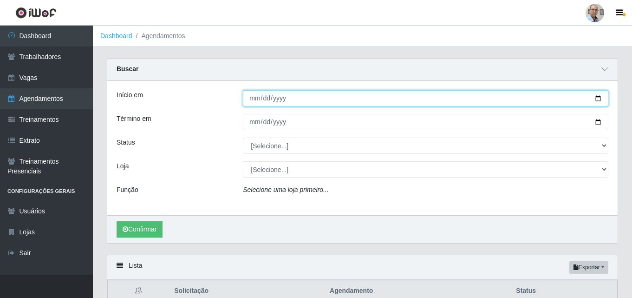
click at [594, 98] on input "2025-10-02" at bounding box center [426, 98] width 366 height 16
type input "2025-10-01"
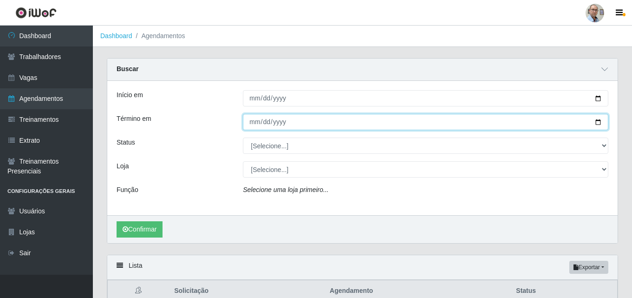
click at [600, 122] on input "2025-10-01" at bounding box center [426, 122] width 366 height 16
type input "2025-10-03"
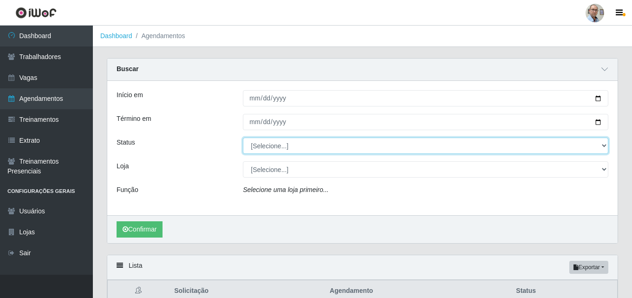
click at [294, 146] on select "[Selecione...] AGENDADO AGUARDANDO LIBERAR EM ANDAMENTO EM REVISÃO FINALIZADO C…" at bounding box center [426, 145] width 366 height 16
select select "EM ANDAMENTO"
click at [243, 138] on select "[Selecione...] AGENDADO AGUARDANDO LIBERAR EM ANDAMENTO EM REVISÃO FINALIZADO C…" at bounding box center [426, 145] width 366 height 16
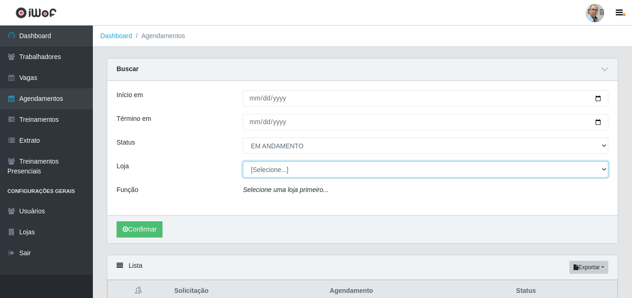
click at [269, 166] on select "[Selecione...] Mar Vermelho - Loja 04" at bounding box center [426, 169] width 366 height 16
select select "251"
click at [243, 162] on select "[Selecione...] Mar Vermelho - Loja 04" at bounding box center [426, 169] width 366 height 16
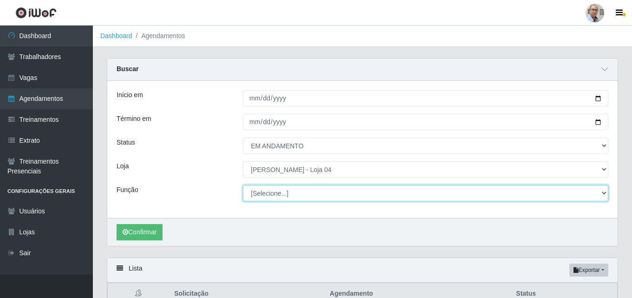
click at [310, 191] on select "[Selecione...] ASG ASG + ASG ++ Auxiliar de Depósito Auxiliar de Depósito + Aux…" at bounding box center [426, 193] width 366 height 16
select select "82"
click at [243, 185] on select "[Selecione...] ASG ASG + ASG ++ Auxiliar de Depósito Auxiliar de Depósito + Aux…" at bounding box center [426, 193] width 366 height 16
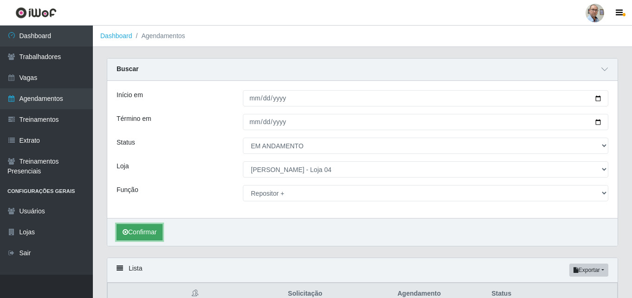
click at [144, 230] on button "Confirmar" at bounding box center [140, 232] width 46 height 16
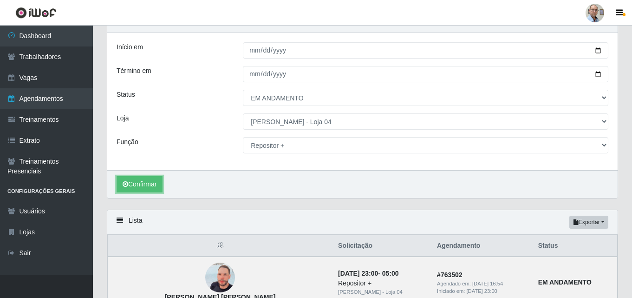
scroll to position [47, 0]
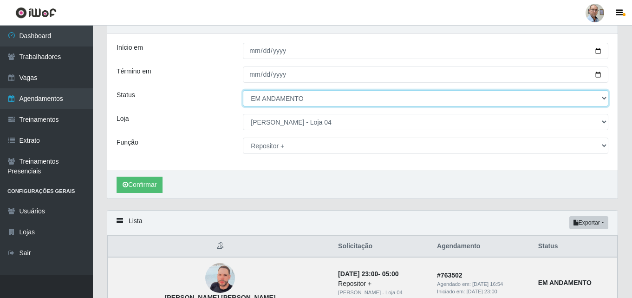
click at [362, 98] on select "[Selecione...] AGENDADO AGUARDANDO LIBERAR EM ANDAMENTO EM REVISÃO FINALIZADO C…" at bounding box center [426, 98] width 366 height 16
click at [243, 91] on select "[Selecione...] AGENDADO AGUARDANDO LIBERAR EM ANDAMENTO EM REVISÃO FINALIZADO C…" at bounding box center [426, 98] width 366 height 16
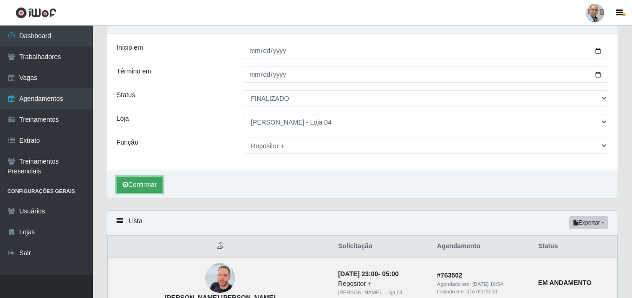
click at [154, 183] on button "Confirmar" at bounding box center [140, 184] width 46 height 16
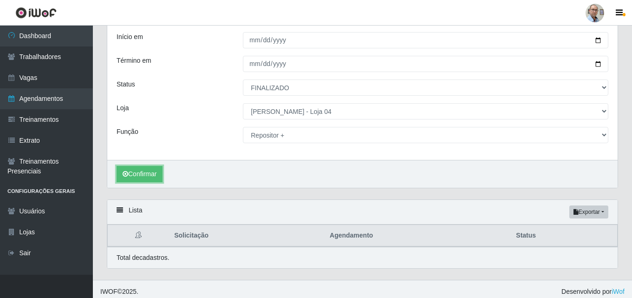
scroll to position [64, 0]
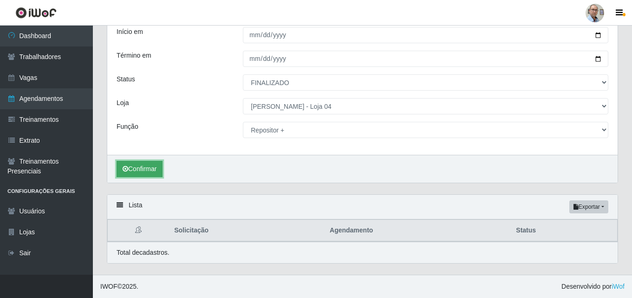
click at [146, 168] on button "Confirmar" at bounding box center [140, 169] width 46 height 16
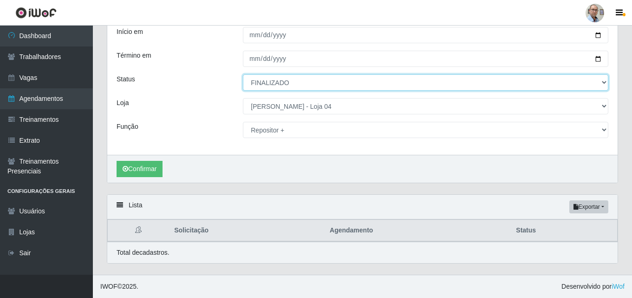
click at [292, 82] on select "[Selecione...] AGENDADO AGUARDANDO LIBERAR EM ANDAMENTO EM REVISÃO FINALIZADO C…" at bounding box center [426, 82] width 366 height 16
select select "EM REVISÃO"
click at [243, 74] on select "[Selecione...] AGENDADO AGUARDANDO LIBERAR EM ANDAMENTO EM REVISÃO FINALIZADO C…" at bounding box center [426, 82] width 366 height 16
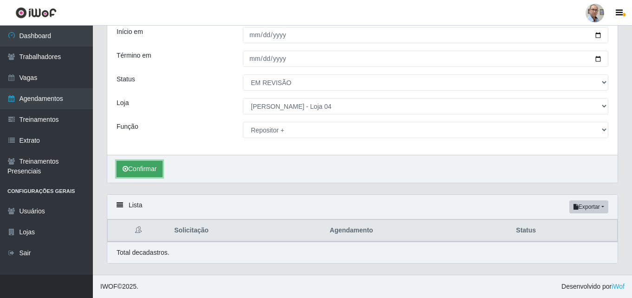
click at [146, 173] on button "Confirmar" at bounding box center [140, 169] width 46 height 16
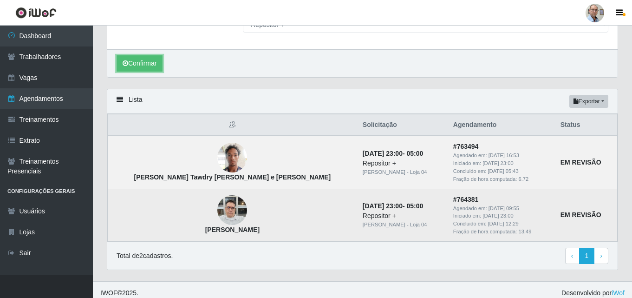
scroll to position [176, 0]
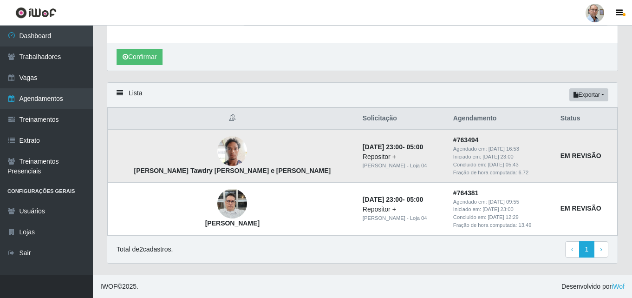
click at [217, 150] on img at bounding box center [232, 150] width 30 height 39
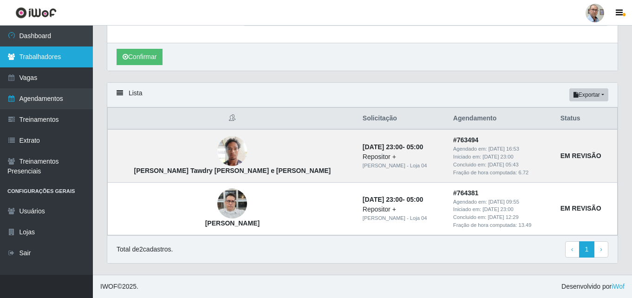
click at [35, 55] on link "Trabalhadores" at bounding box center [46, 56] width 93 height 21
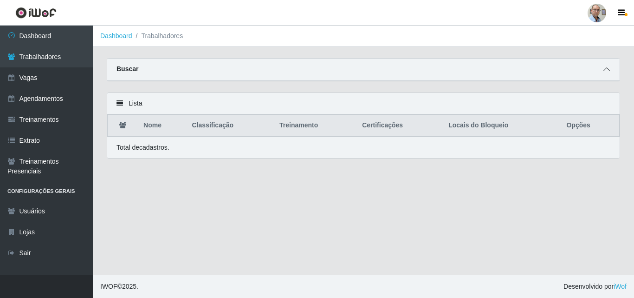
click at [609, 69] on icon at bounding box center [607, 69] width 7 height 7
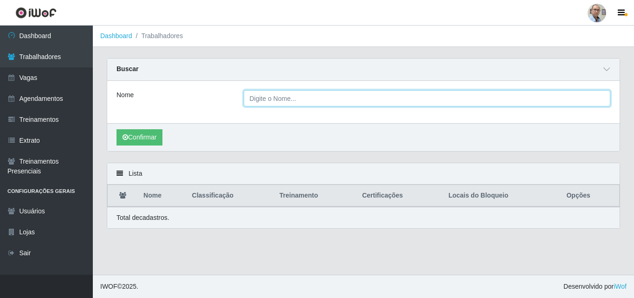
click at [332, 99] on input "Nome" at bounding box center [427, 98] width 367 height 16
type input "DANIEL TAW"
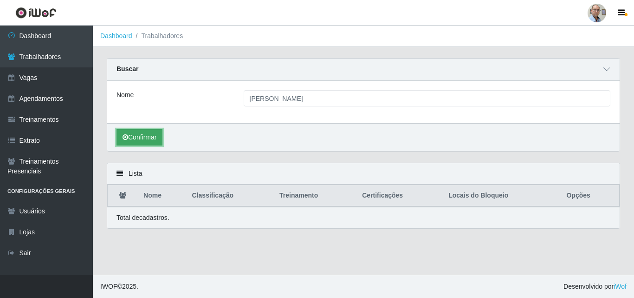
click at [137, 144] on button "Confirmar" at bounding box center [140, 137] width 46 height 16
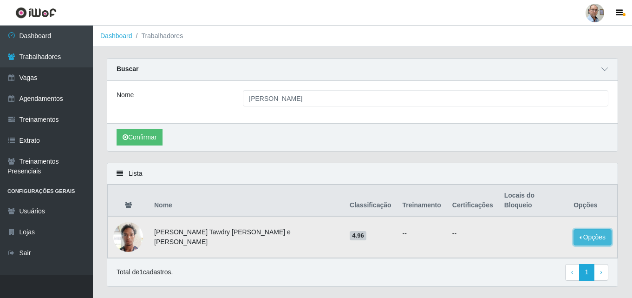
click at [578, 229] on button "Opções" at bounding box center [593, 237] width 38 height 16
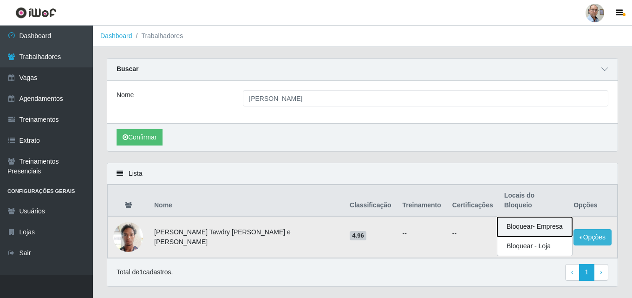
click at [525, 218] on button "Bloquear - Empresa" at bounding box center [534, 227] width 75 height 20
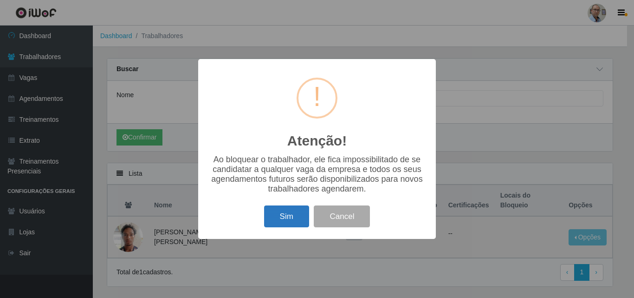
click at [297, 214] on button "Sim" at bounding box center [286, 216] width 45 height 22
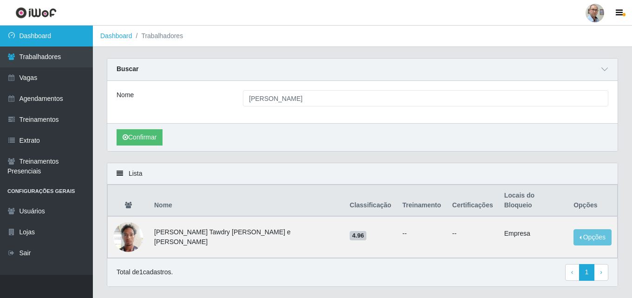
click at [31, 40] on link "Dashboard" at bounding box center [46, 36] width 93 height 21
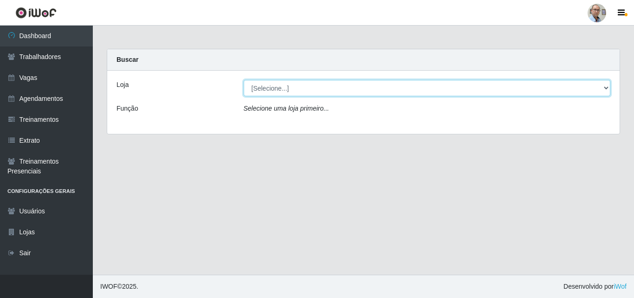
click at [291, 88] on select "[Selecione...] Mar Vermelho - Loja 04" at bounding box center [427, 88] width 367 height 16
select select "251"
click at [244, 80] on select "[Selecione...] Mar Vermelho - Loja 04" at bounding box center [427, 88] width 367 height 16
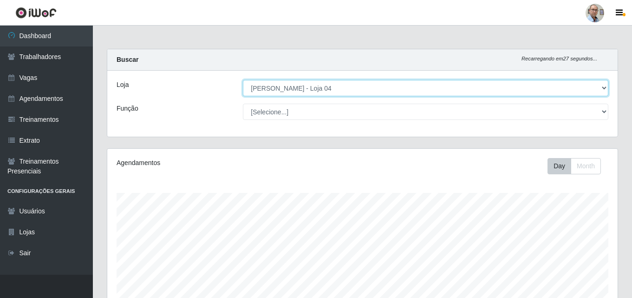
scroll to position [193, 510]
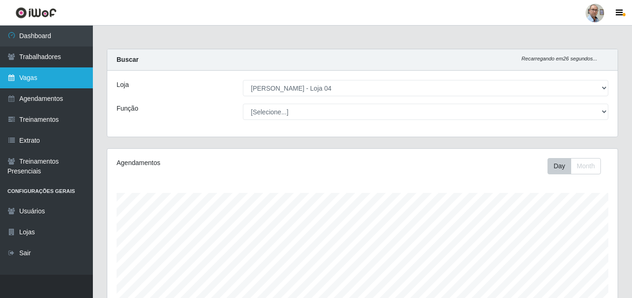
click at [25, 75] on link "Vagas" at bounding box center [46, 77] width 93 height 21
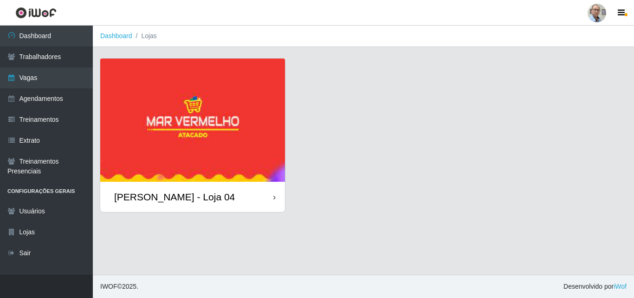
click at [166, 196] on div "[PERSON_NAME] - Loja 04" at bounding box center [174, 197] width 121 height 12
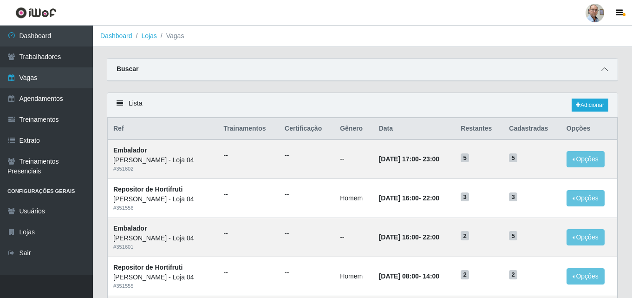
click at [604, 72] on icon at bounding box center [604, 69] width 7 height 7
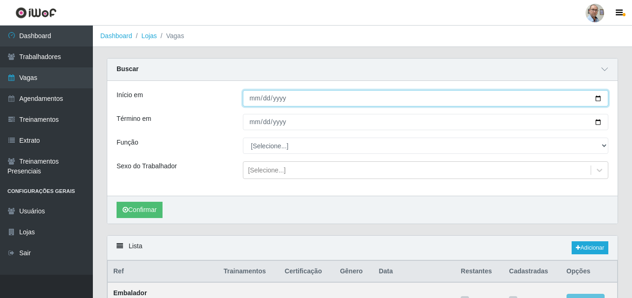
click at [596, 95] on input "Início em" at bounding box center [426, 98] width 366 height 16
type input "2025-10-04"
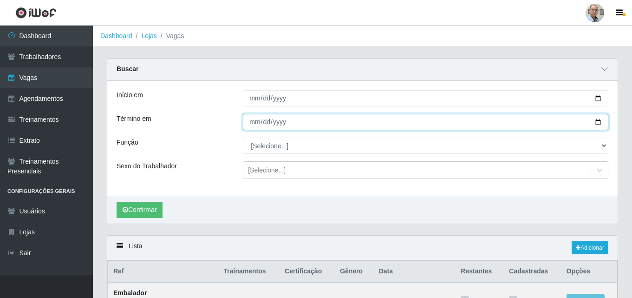
click at [595, 119] on input "Término em" at bounding box center [426, 122] width 366 height 16
type input "2025-10-05"
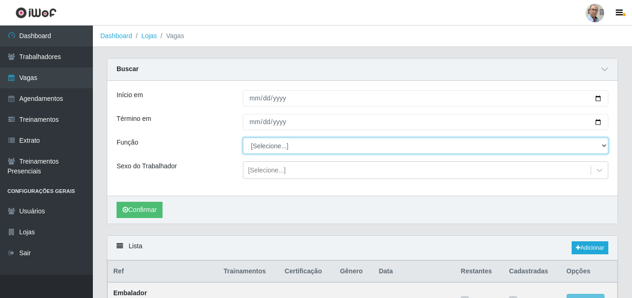
click at [287, 146] on select "[Selecione...] ASG ASG + ASG ++ Auxiliar de Depósito Auxiliar de Depósito + Aux…" at bounding box center [426, 145] width 366 height 16
select select "107"
click at [243, 138] on select "[Selecione...] ASG ASG + ASG ++ Auxiliar de Depósito Auxiliar de Depósito + Aux…" at bounding box center [426, 145] width 366 height 16
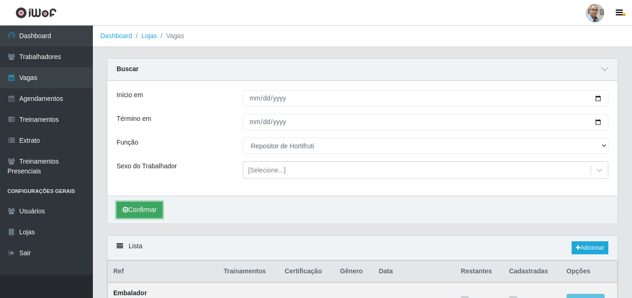
click at [149, 209] on button "Confirmar" at bounding box center [140, 210] width 46 height 16
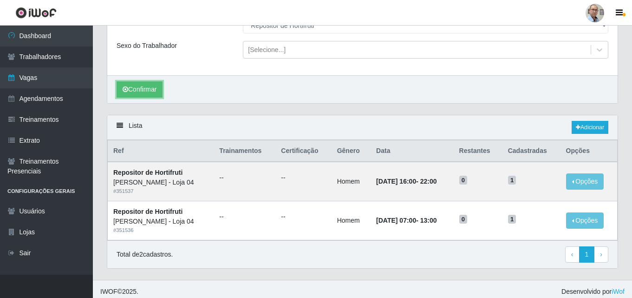
scroll to position [126, 0]
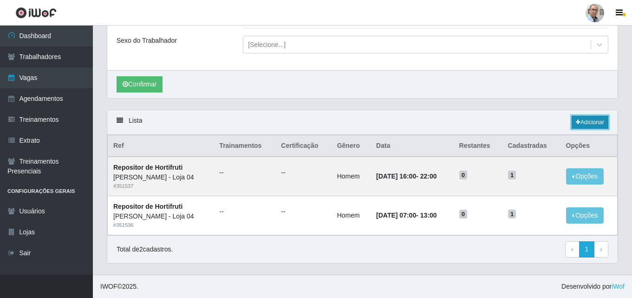
click at [589, 119] on link "Adicionar" at bounding box center [590, 122] width 37 height 13
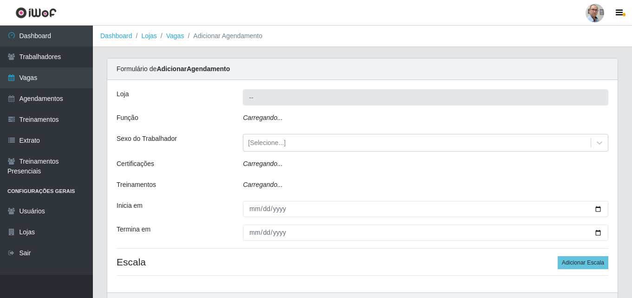
type input "[PERSON_NAME] - Loja 04"
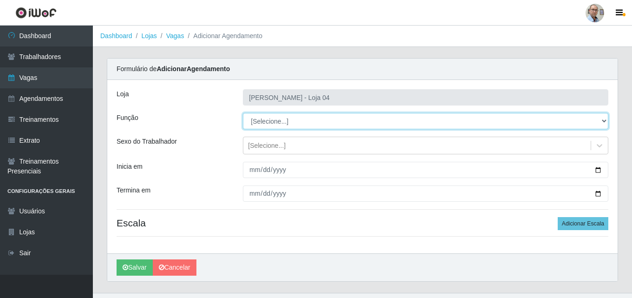
click at [294, 121] on select "[Selecione...] ASG ASG + ASG ++ Auxiliar de Depósito Auxiliar de Depósito + Aux…" at bounding box center [426, 121] width 366 height 16
select select "107"
click at [243, 113] on select "[Selecione...] ASG ASG + ASG ++ Auxiliar de Depósito Auxiliar de Depósito + Aux…" at bounding box center [426, 121] width 366 height 16
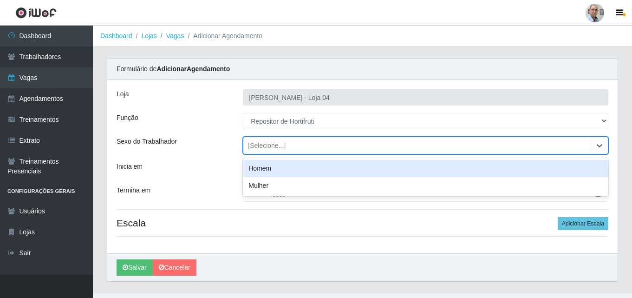
click at [281, 144] on div "[Selecione...]" at bounding box center [267, 146] width 38 height 10
click at [266, 172] on div "Homem" at bounding box center [426, 168] width 366 height 17
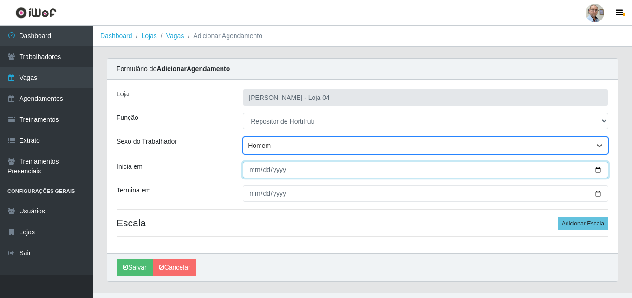
click at [599, 169] on input "Inicia em" at bounding box center [426, 170] width 366 height 16
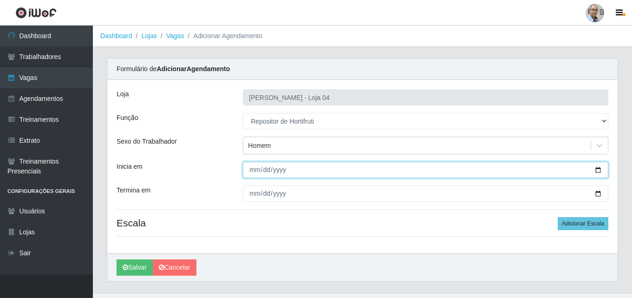
type input "2025-10-05"
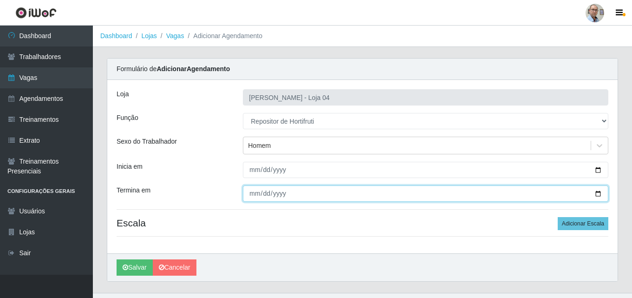
click at [597, 193] on input "Termina em" at bounding box center [426, 193] width 366 height 16
type input "2025-10-05"
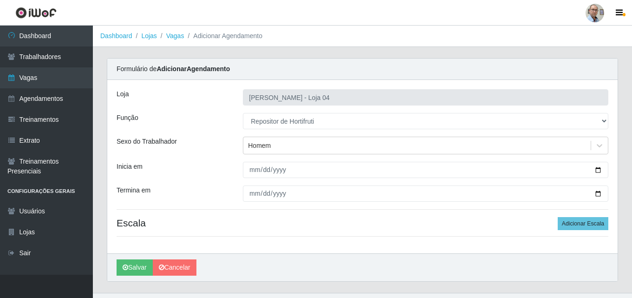
click at [251, 108] on div "Loja Mar Vermelho - Loja 04 Função [Selecione...] ASG ASG + ASG ++ Auxiliar de …" at bounding box center [362, 166] width 510 height 173
click at [594, 222] on button "Adicionar Escala" at bounding box center [583, 223] width 51 height 13
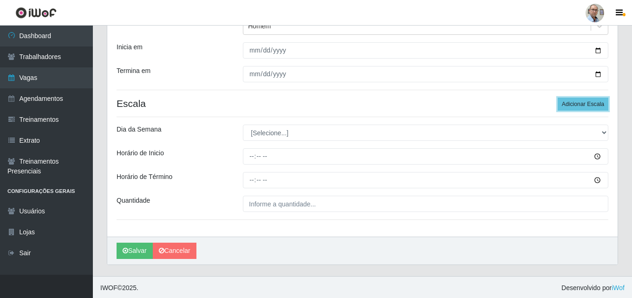
scroll to position [121, 0]
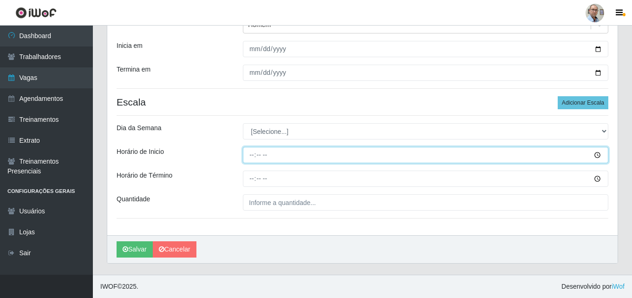
click at [252, 151] on input "Horário de Inicio" at bounding box center [426, 155] width 366 height 16
type input "12:00"
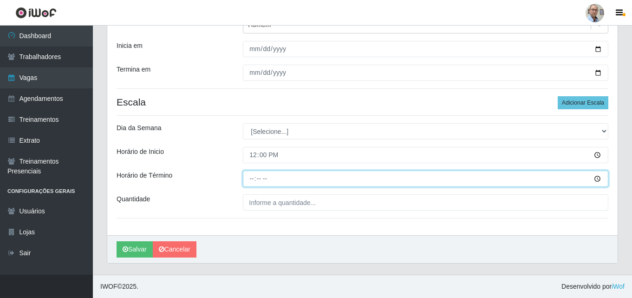
type input "18:00"
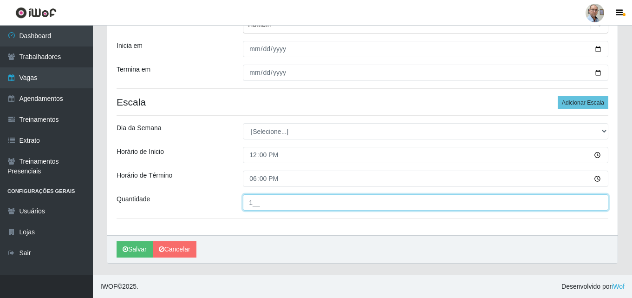
type input "1__"
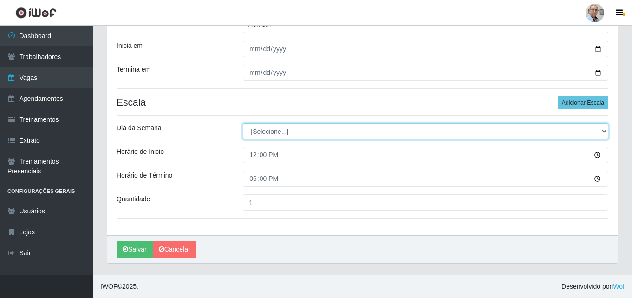
click at [288, 130] on select "[Selecione...] Segunda Terça Quarta Quinta Sexta Sábado Domingo" at bounding box center [426, 131] width 366 height 16
select select "0"
click at [243, 123] on select "[Selecione...] Segunda Terça Quarta Quinta Sexta Sábado Domingo" at bounding box center [426, 131] width 366 height 16
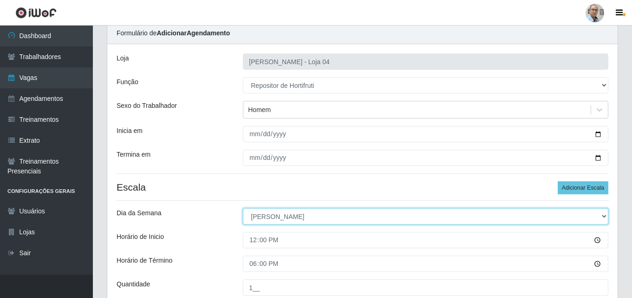
scroll to position [28, 0]
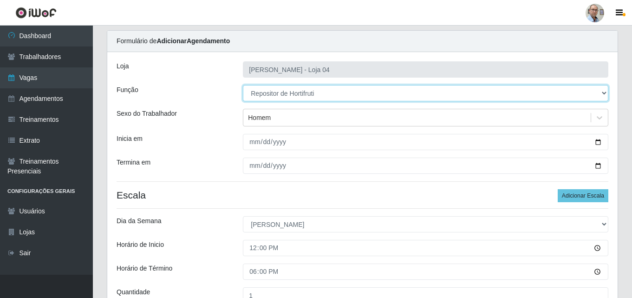
click at [309, 91] on select "[Selecione...] ASG ASG + ASG ++ Auxiliar de Depósito Auxiliar de Depósito + Aux…" at bounding box center [426, 93] width 366 height 16
select select "108"
click at [243, 85] on select "[Selecione...] ASG ASG + ASG ++ Auxiliar de Depósito Auxiliar de Depósito + Aux…" at bounding box center [426, 93] width 366 height 16
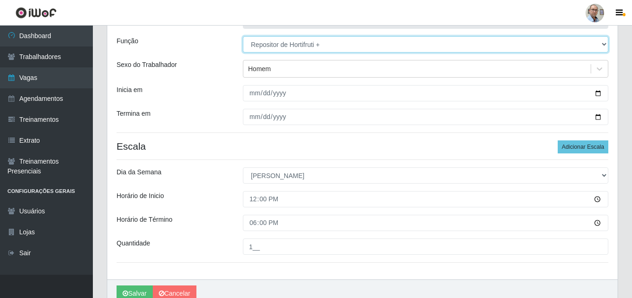
scroll to position [121, 0]
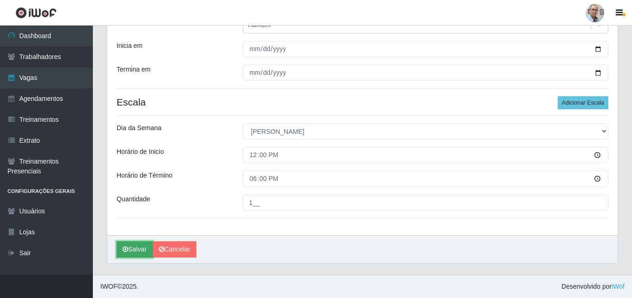
click at [135, 253] on button "Salvar" at bounding box center [135, 249] width 36 height 16
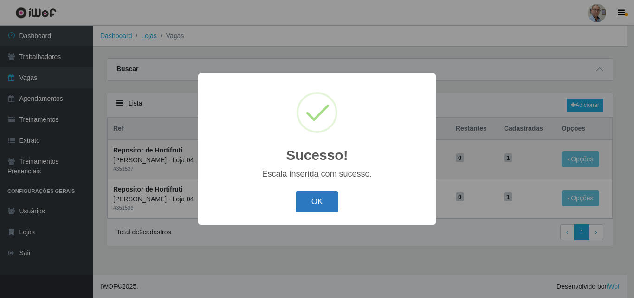
click at [313, 205] on button "OK" at bounding box center [317, 202] width 43 height 22
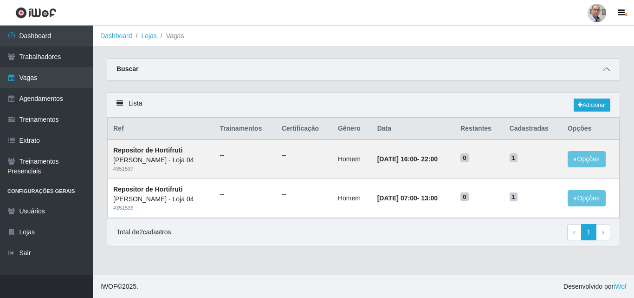
click at [607, 70] on icon at bounding box center [607, 69] width 7 height 7
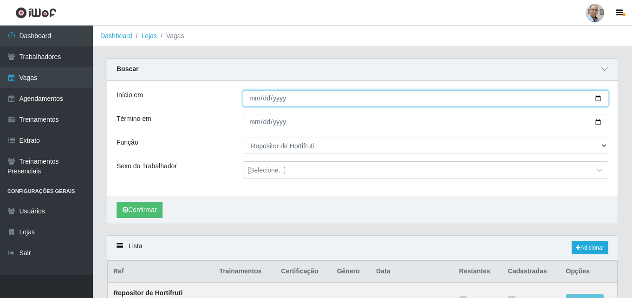
click at [599, 98] on input "2025-10-04" at bounding box center [426, 98] width 366 height 16
type input "2025-10-11"
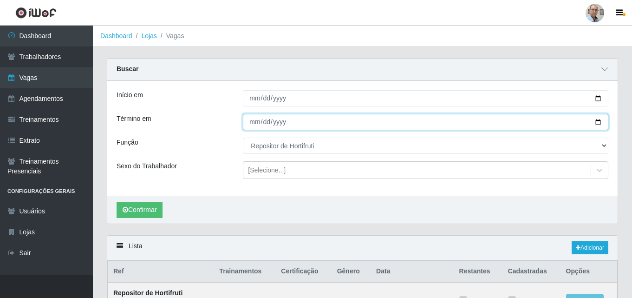
click at [600, 123] on input "2025-10-05" at bounding box center [426, 122] width 366 height 16
type input "2025-10-11"
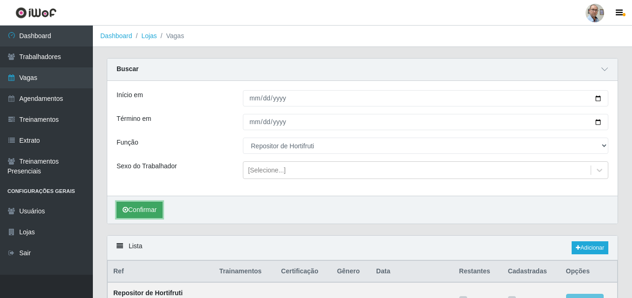
click at [135, 211] on button "Confirmar" at bounding box center [140, 210] width 46 height 16
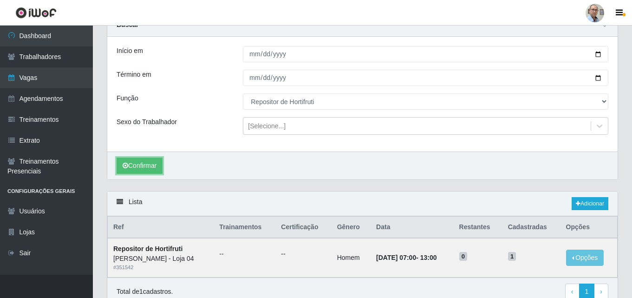
scroll to position [87, 0]
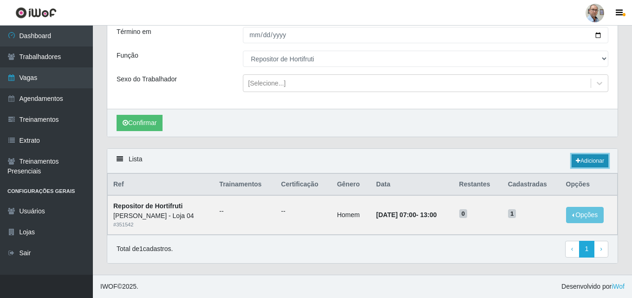
click at [594, 159] on link "Adicionar" at bounding box center [590, 160] width 37 height 13
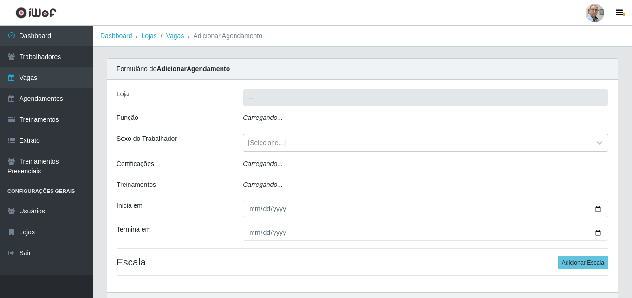
type input "[PERSON_NAME] - Loja 04"
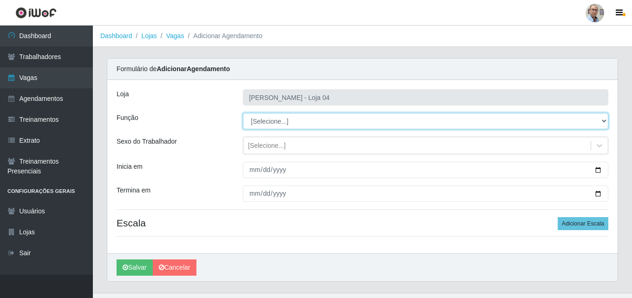
click at [265, 120] on select "[Selecione...] ASG ASG + ASG ++ Auxiliar de Depósito Auxiliar de Depósito + Aux…" at bounding box center [426, 121] width 366 height 16
select select "107"
click at [243, 113] on select "[Selecione...] ASG ASG + ASG ++ Auxiliar de Depósito Auxiliar de Depósito + Aux…" at bounding box center [426, 121] width 366 height 16
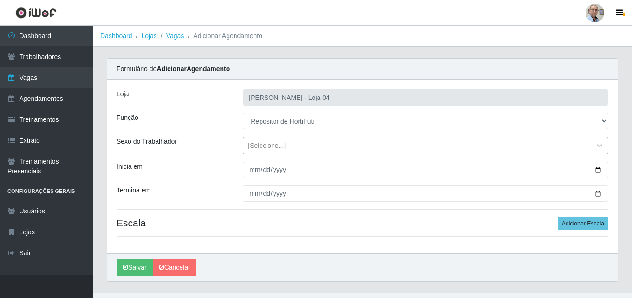
click at [277, 144] on div "[Selecione...]" at bounding box center [267, 146] width 38 height 10
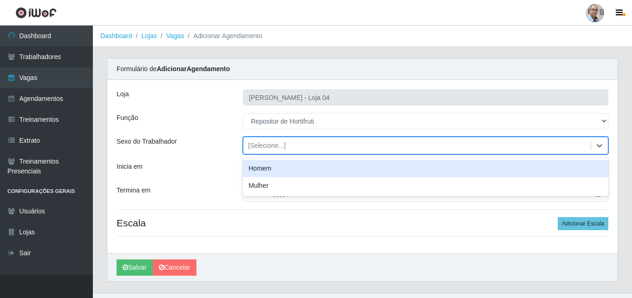
click at [271, 168] on div "Homem" at bounding box center [426, 168] width 366 height 17
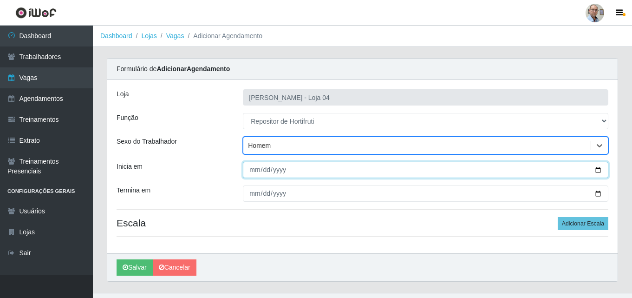
click at [600, 167] on input "Inicia em" at bounding box center [426, 170] width 366 height 16
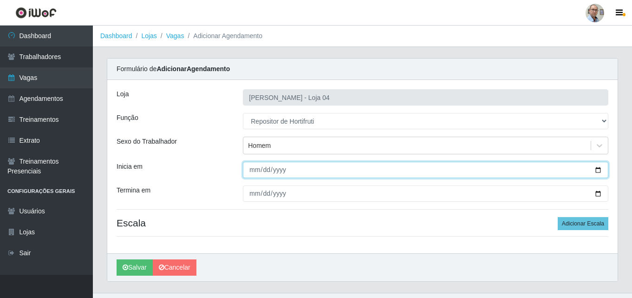
type input "2025-10-11"
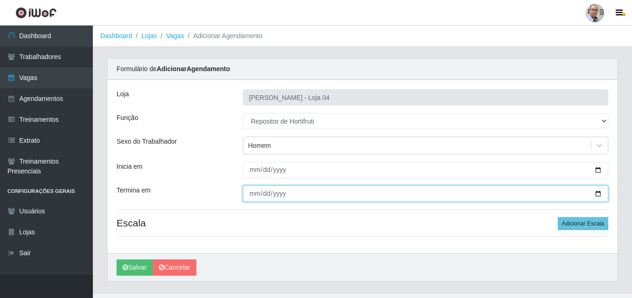
click at [599, 194] on input "Termina em" at bounding box center [426, 193] width 366 height 16
type input "2025-10-11"
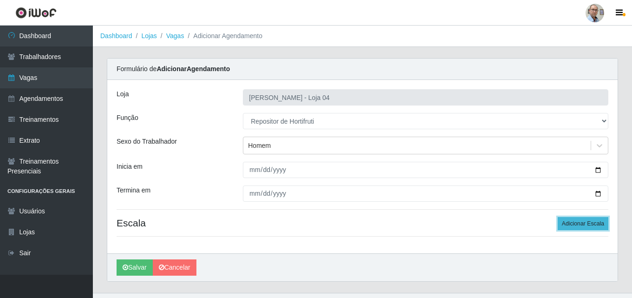
click at [592, 224] on button "Adicionar Escala" at bounding box center [583, 223] width 51 height 13
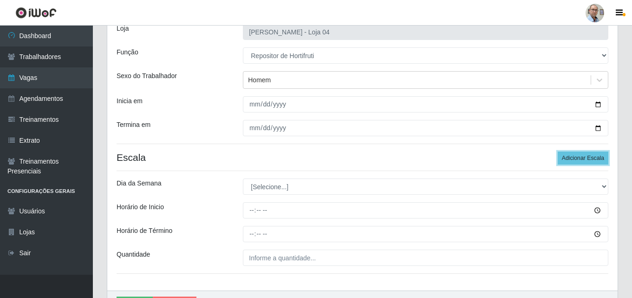
scroll to position [121, 0]
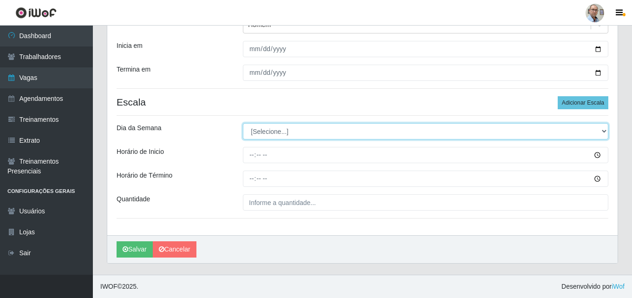
click at [271, 130] on select "[Selecione...] Segunda Terça Quarta Quinta Sexta Sábado Domingo" at bounding box center [426, 131] width 366 height 16
select select "6"
click at [243, 123] on select "[Selecione...] Segunda Terça Quarta Quinta Sexta Sábado Domingo" at bounding box center [426, 131] width 366 height 16
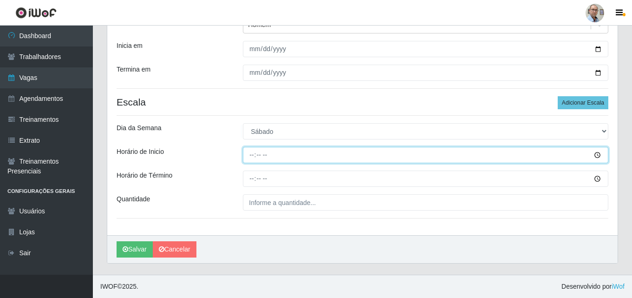
click at [249, 154] on input "Horário de Inicio" at bounding box center [426, 155] width 366 height 16
type input "16:00"
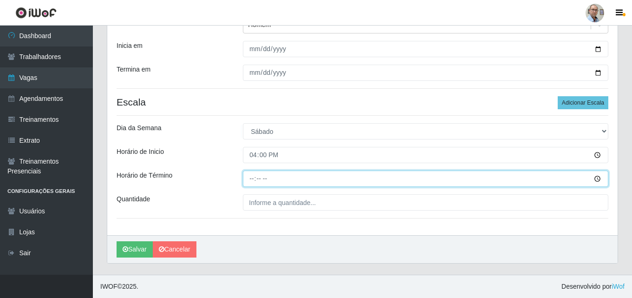
type input "22:00"
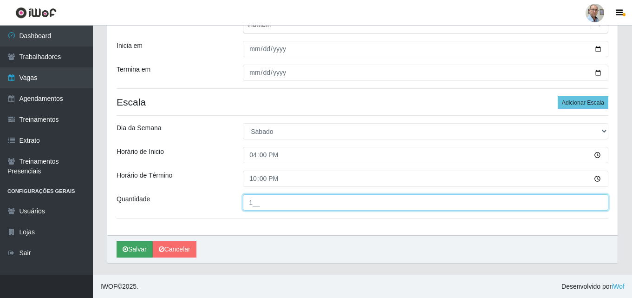
type input "1__"
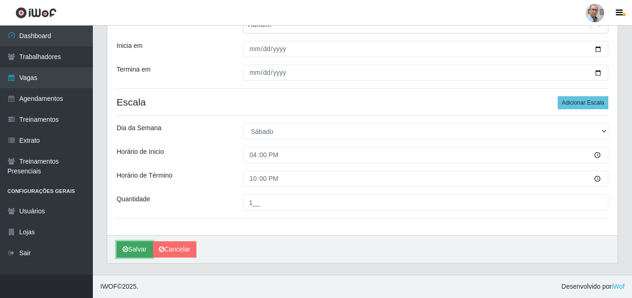
click at [137, 244] on button "Salvar" at bounding box center [135, 249] width 36 height 16
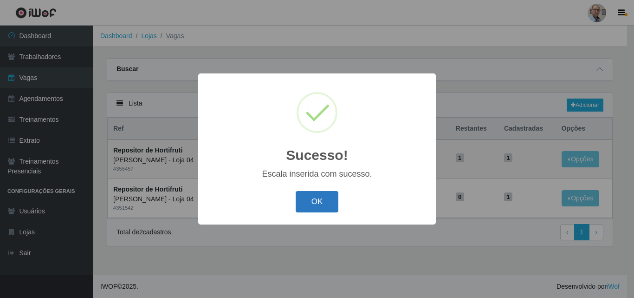
click at [314, 207] on button "OK" at bounding box center [317, 202] width 43 height 22
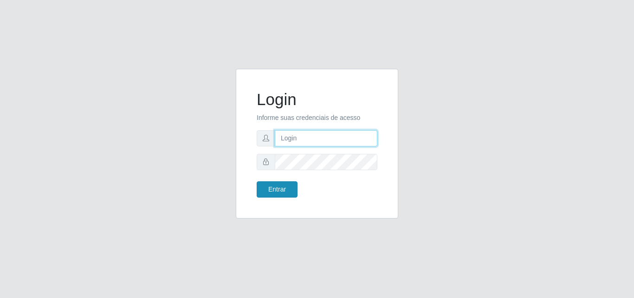
type input "[EMAIL_ADDRESS][DOMAIN_NAME]"
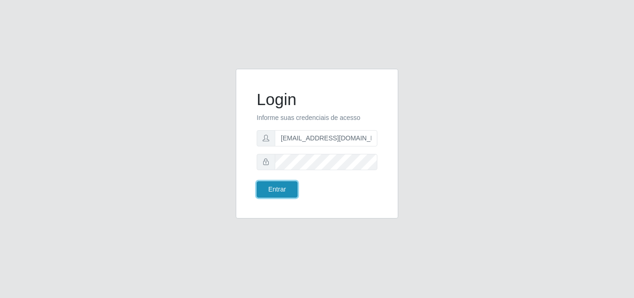
click at [275, 190] on button "Entrar" at bounding box center [277, 189] width 41 height 16
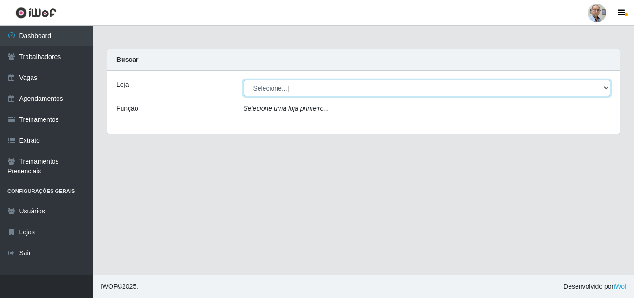
click at [320, 93] on select "[Selecione...] Mar Vermelho - Loja 04" at bounding box center [427, 88] width 367 height 16
select select "251"
click at [244, 80] on select "[Selecione...] Mar Vermelho - Loja 04" at bounding box center [427, 88] width 367 height 16
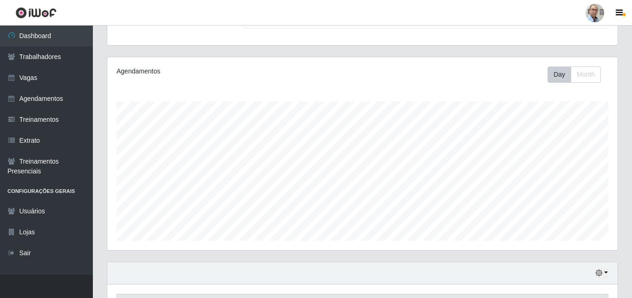
scroll to position [186, 0]
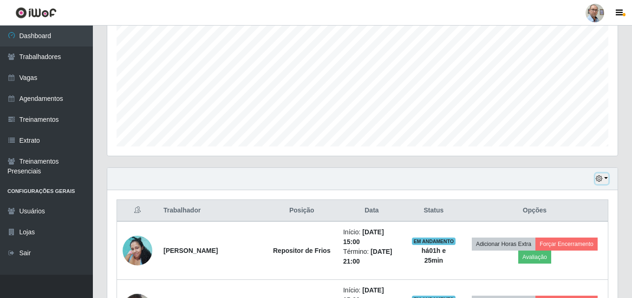
click at [599, 177] on icon "button" at bounding box center [599, 178] width 7 height 7
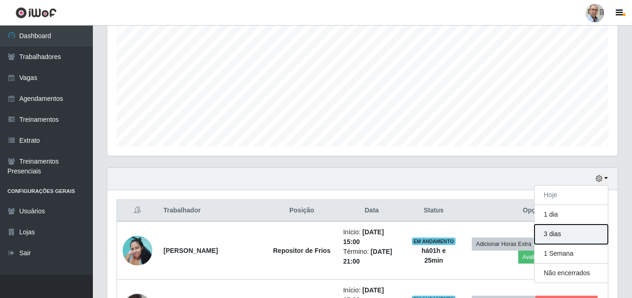
click at [561, 232] on button "3 dias" at bounding box center [571, 234] width 73 height 20
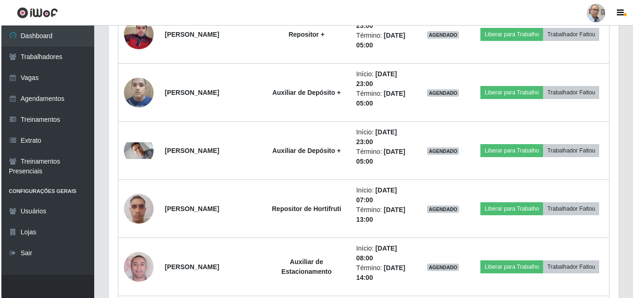
scroll to position [2276, 0]
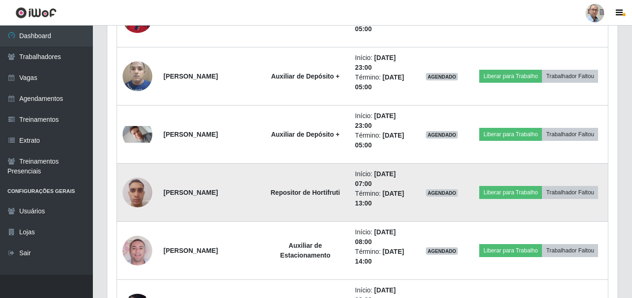
click at [135, 195] on img at bounding box center [138, 191] width 30 height 39
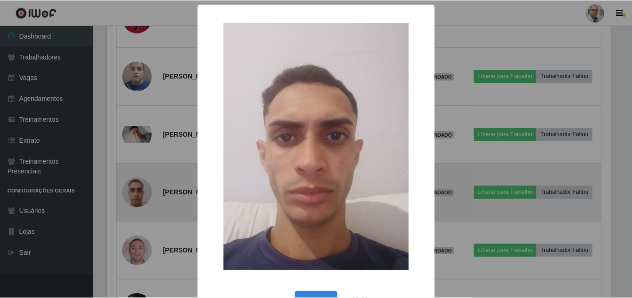
scroll to position [193, 506]
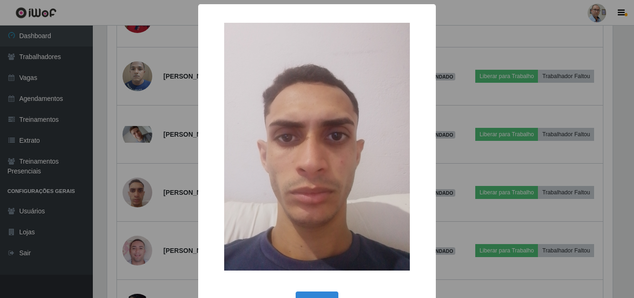
click at [329, 187] on img at bounding box center [317, 147] width 186 height 248
click at [508, 213] on div "× OK Cancel" at bounding box center [317, 149] width 634 height 298
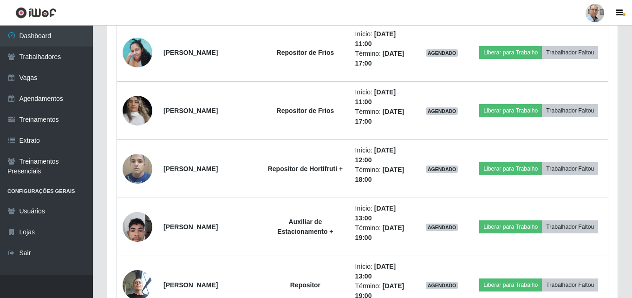
scroll to position [5620, 0]
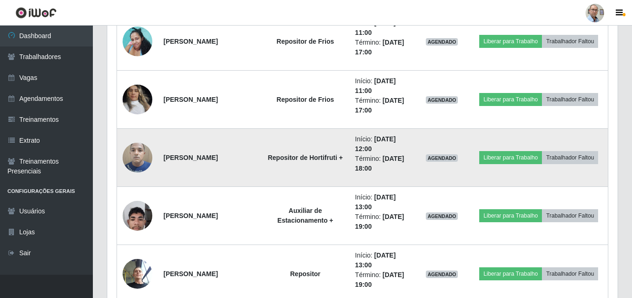
click at [142, 160] on img at bounding box center [138, 156] width 30 height 39
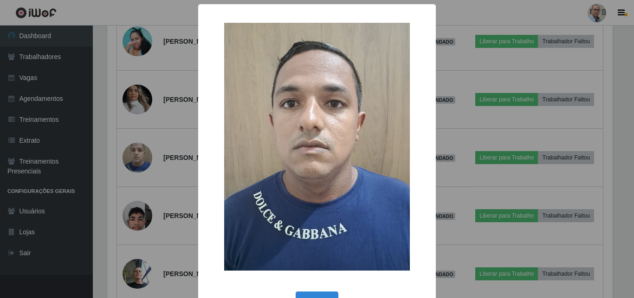
click at [453, 170] on div "× OK Cancel" at bounding box center [317, 149] width 634 height 298
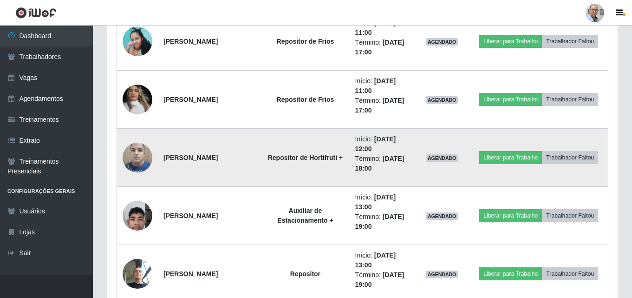
scroll to position [193, 510]
